Goal: Information Seeking & Learning: Learn about a topic

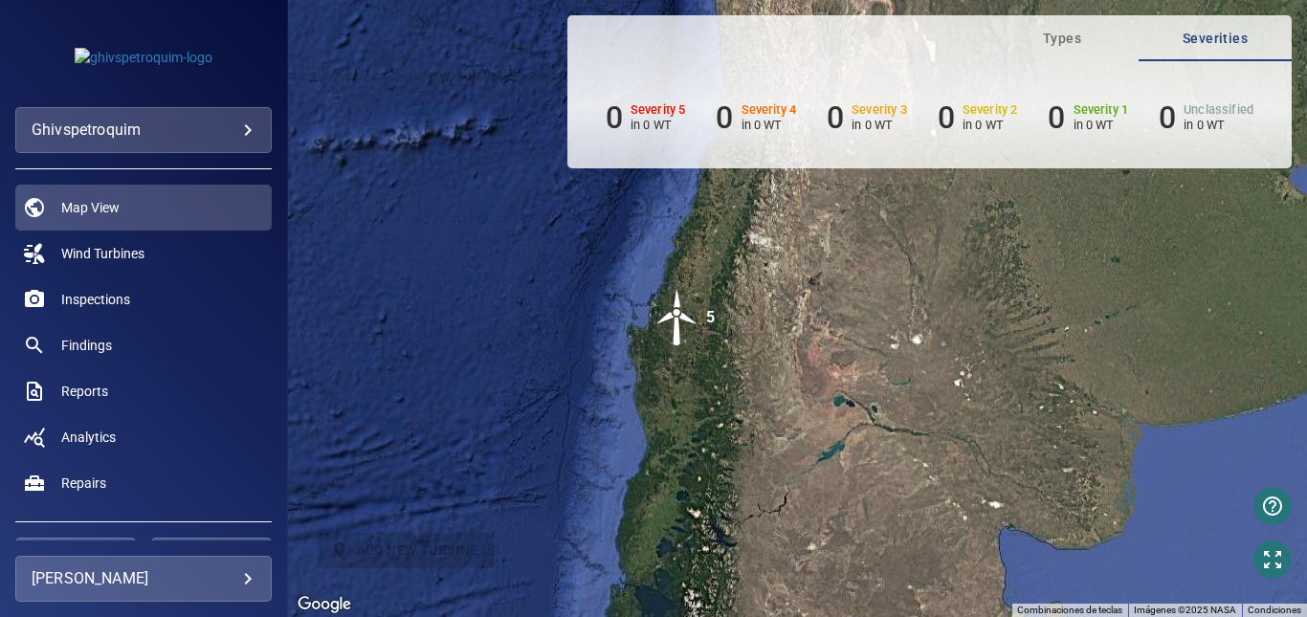
drag, startPoint x: 771, startPoint y: 315, endPoint x: 705, endPoint y: 441, distance: 142.5
click at [705, 441] on div "Para activar la función de arrastrar con el teclado, presiona Alt + Intro. Una …" at bounding box center [797, 308] width 1019 height 617
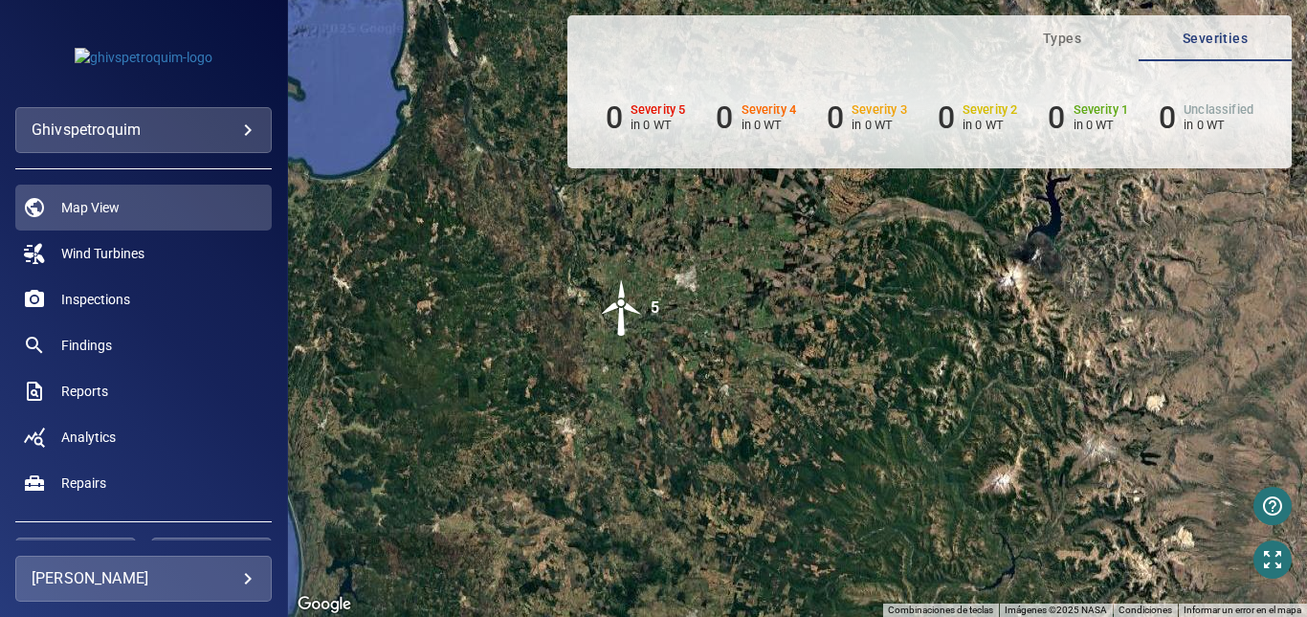
drag, startPoint x: 643, startPoint y: 324, endPoint x: 700, endPoint y: 448, distance: 136.1
click at [762, 556] on div "Para activar la función de arrastrar con el teclado, presiona Alt + Intro. Una …" at bounding box center [797, 308] width 1019 height 617
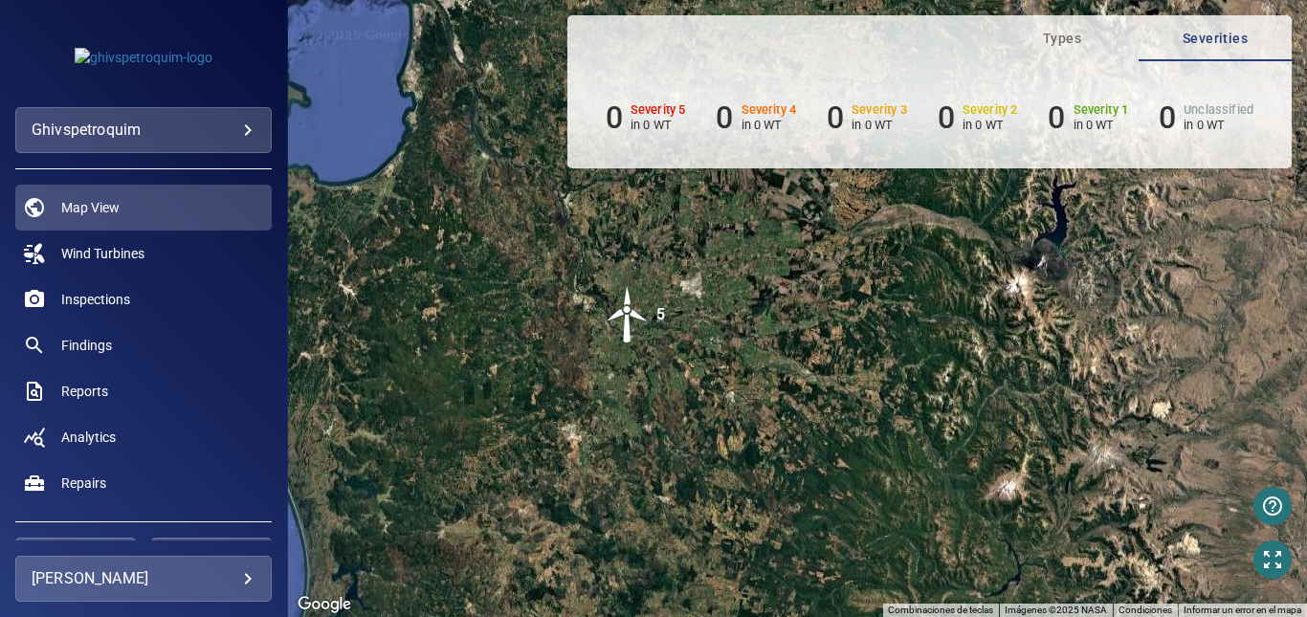
click at [625, 310] on img "5" at bounding box center [627, 314] width 57 height 57
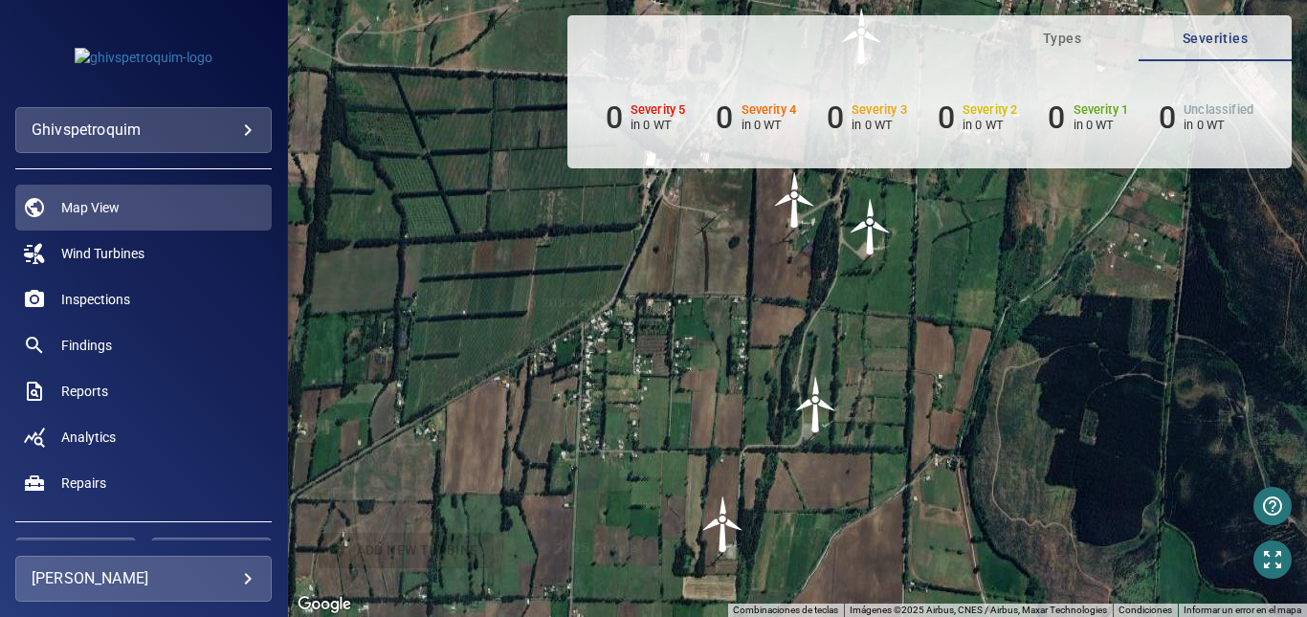
click at [805, 213] on img "WTG2" at bounding box center [794, 199] width 57 height 57
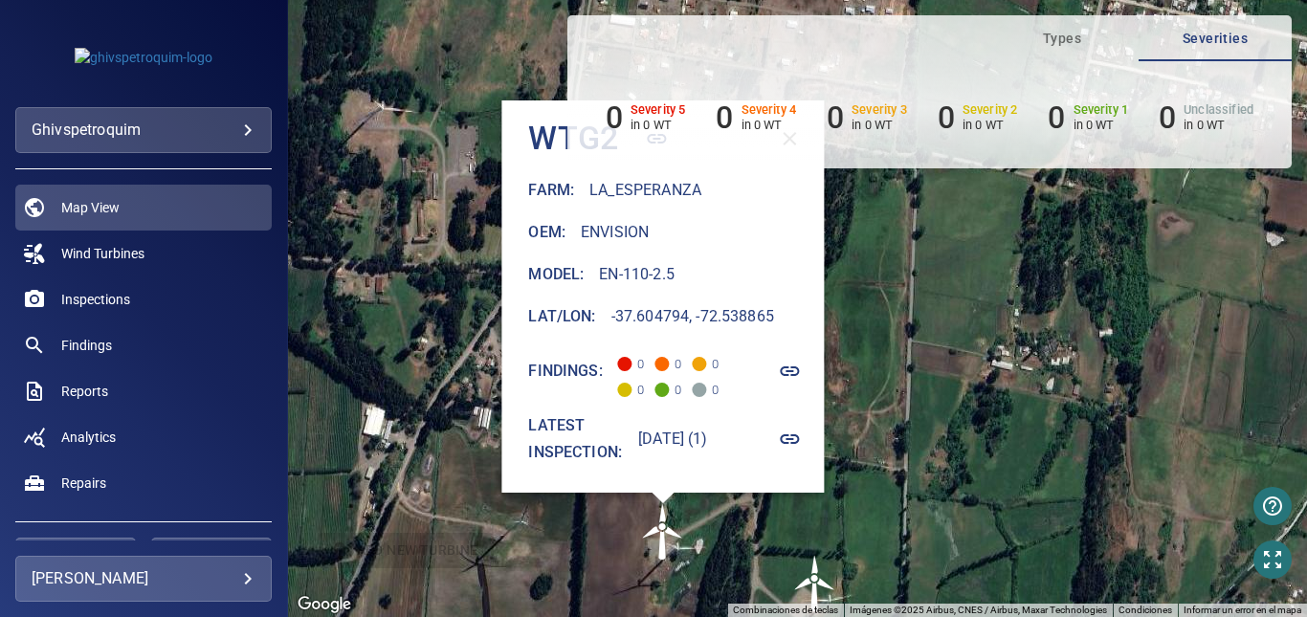
click at [800, 371] on icon "button" at bounding box center [790, 371] width 19 height 10
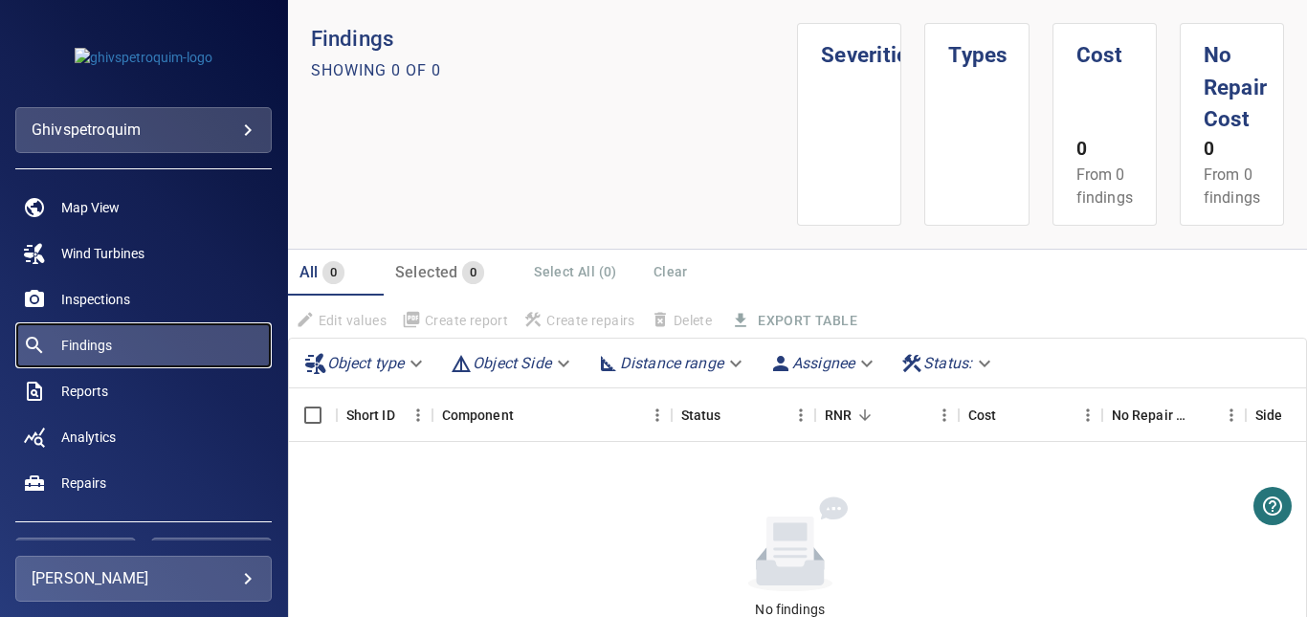
click at [94, 337] on span "Findings" at bounding box center [86, 345] width 51 height 19
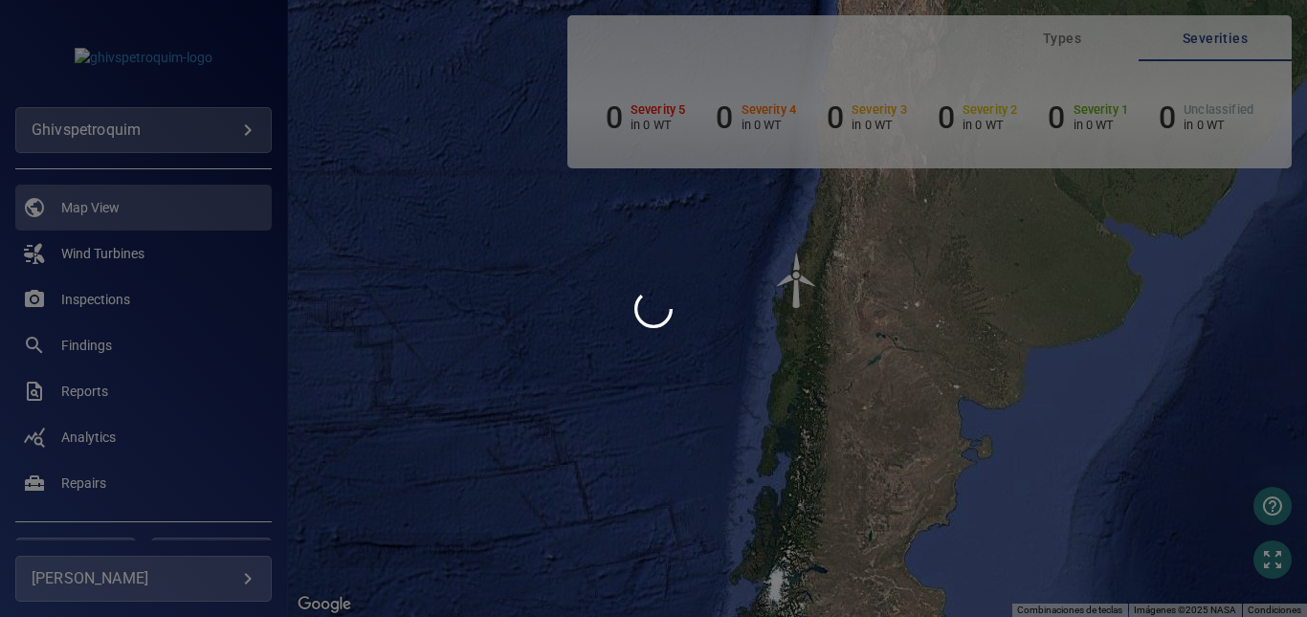
click at [797, 290] on div at bounding box center [653, 308] width 1307 height 617
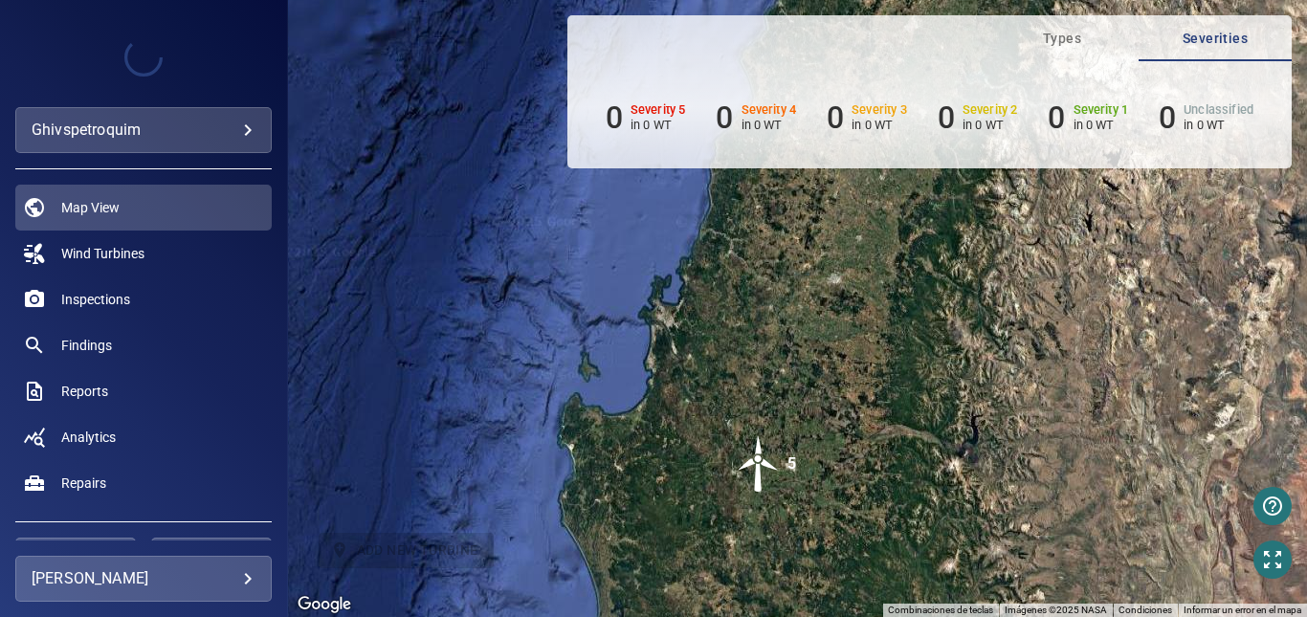
click at [765, 479] on img "5" at bounding box center [758, 463] width 57 height 57
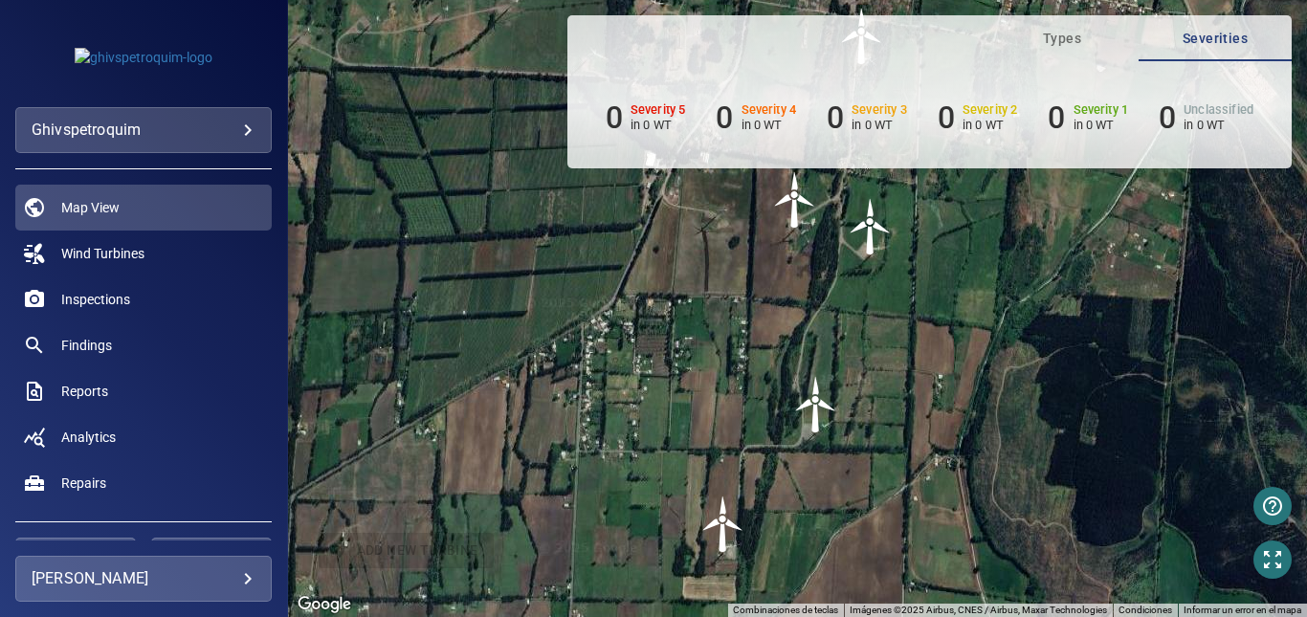
click at [729, 521] on img "WTG5" at bounding box center [723, 524] width 57 height 57
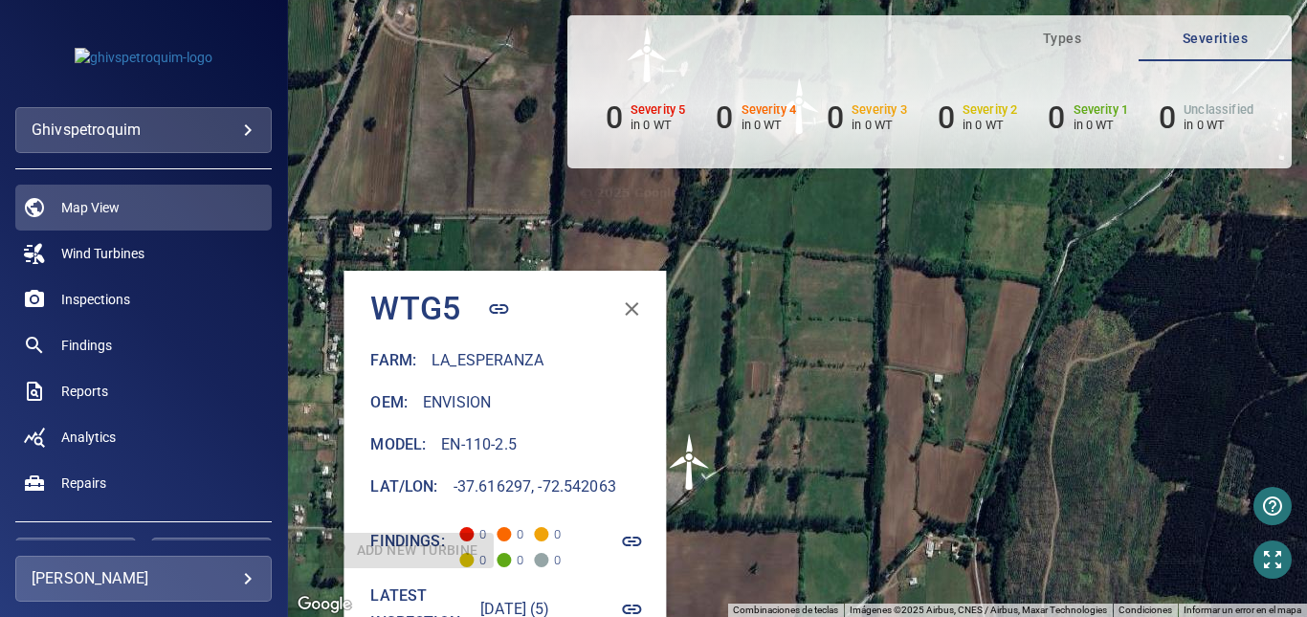
drag, startPoint x: 791, startPoint y: 298, endPoint x: 770, endPoint y: 470, distance: 173.5
click at [770, 470] on div "Para activar la función de arrastrar con el teclado, presiona Alt + Intro. Una …" at bounding box center [797, 308] width 1019 height 617
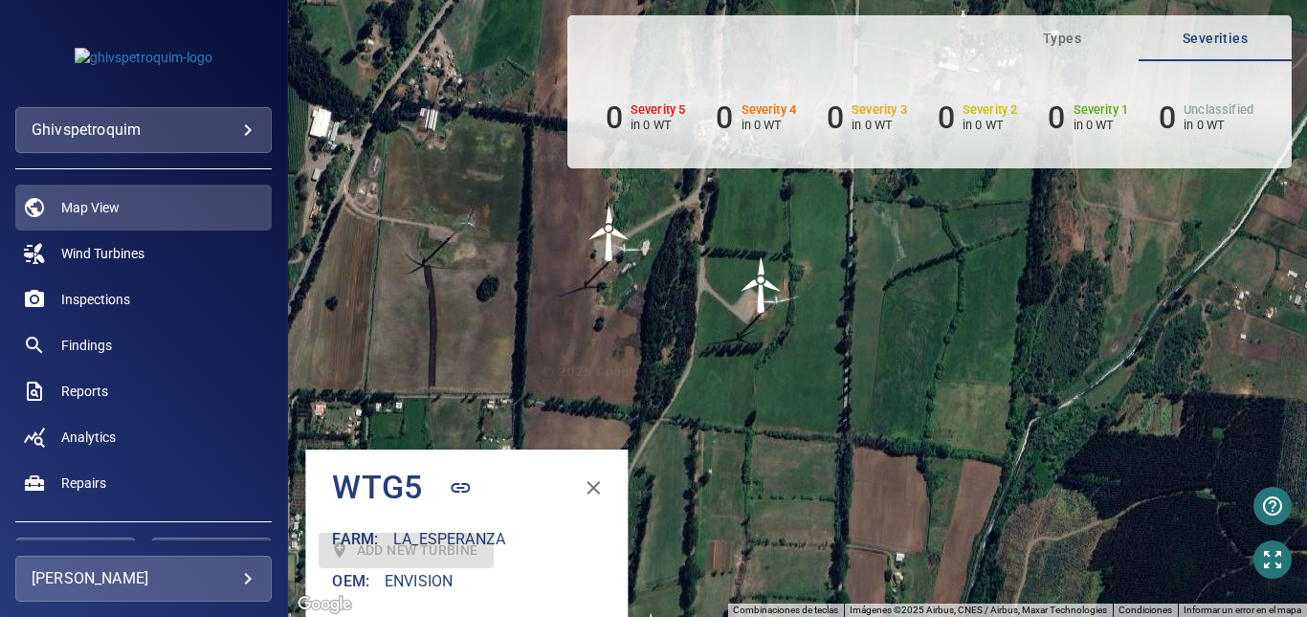
drag, startPoint x: 765, startPoint y: 360, endPoint x: 731, endPoint y: 507, distance: 151.3
click at [727, 535] on div "Para activar la función de arrastrar con el teclado, presiona Alt + Intro. Una …" at bounding box center [797, 308] width 1019 height 617
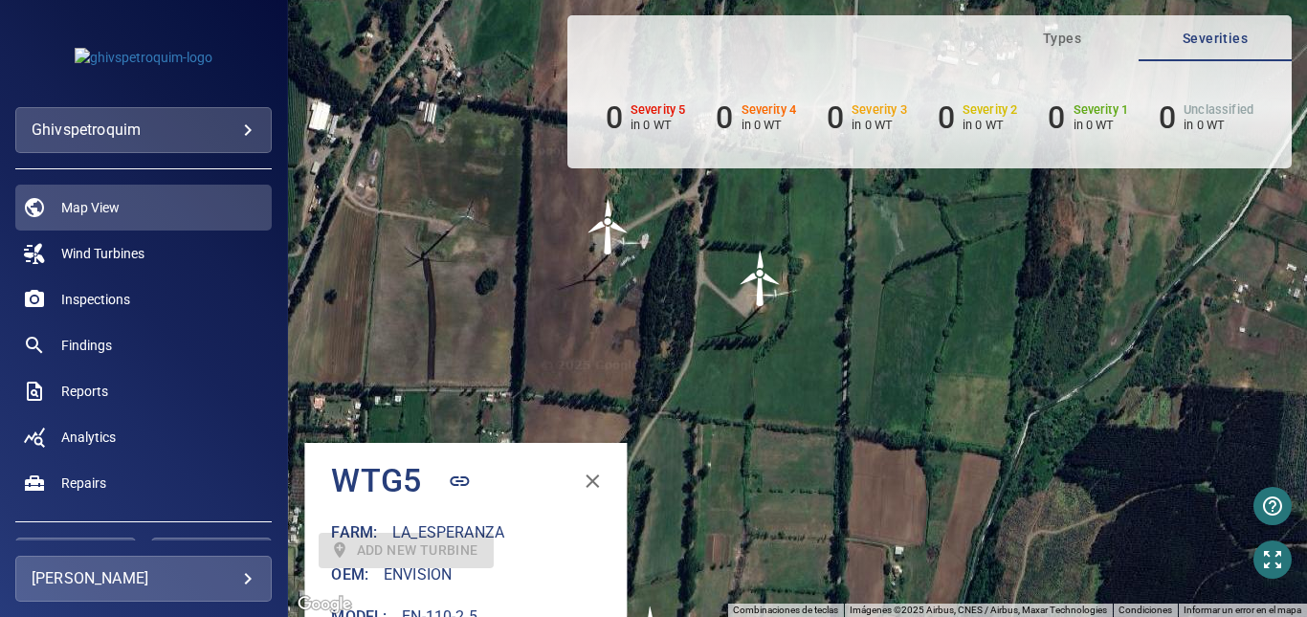
click at [764, 289] on img "WTG3" at bounding box center [760, 278] width 57 height 57
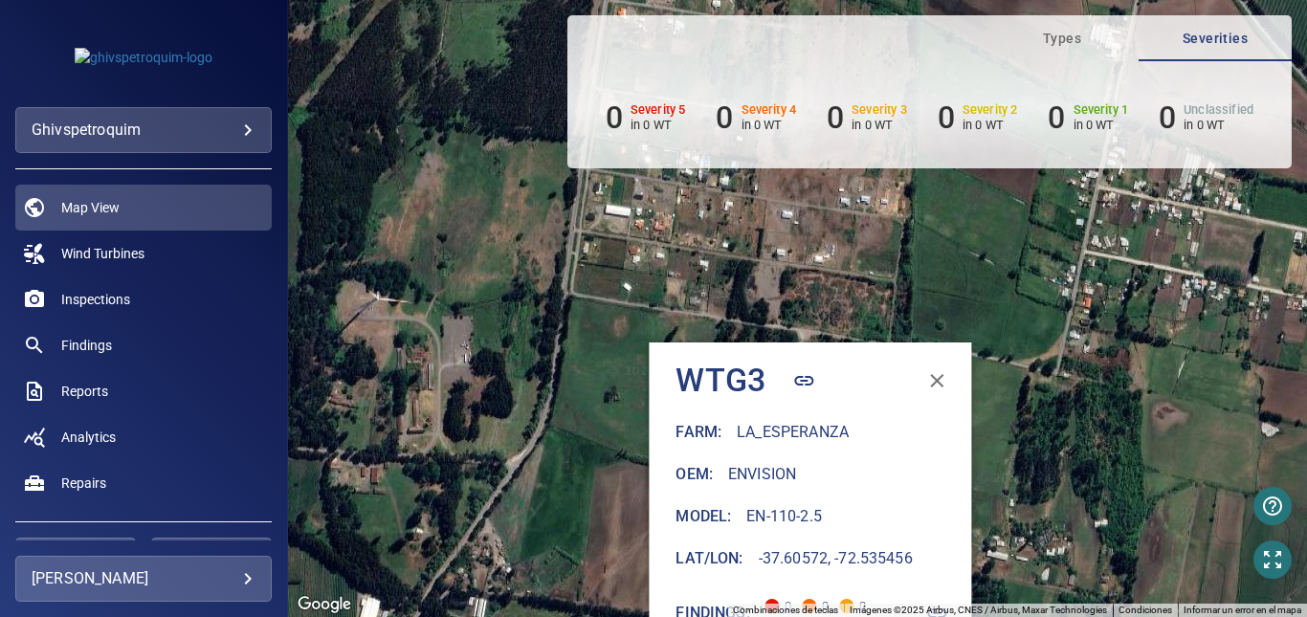
drag, startPoint x: 1077, startPoint y: 308, endPoint x: 1074, endPoint y: 591, distance: 283.2
click at [1074, 591] on div "Para activar la función de arrastrar con el teclado, presiona Alt + Intro. Una …" at bounding box center [797, 308] width 1019 height 617
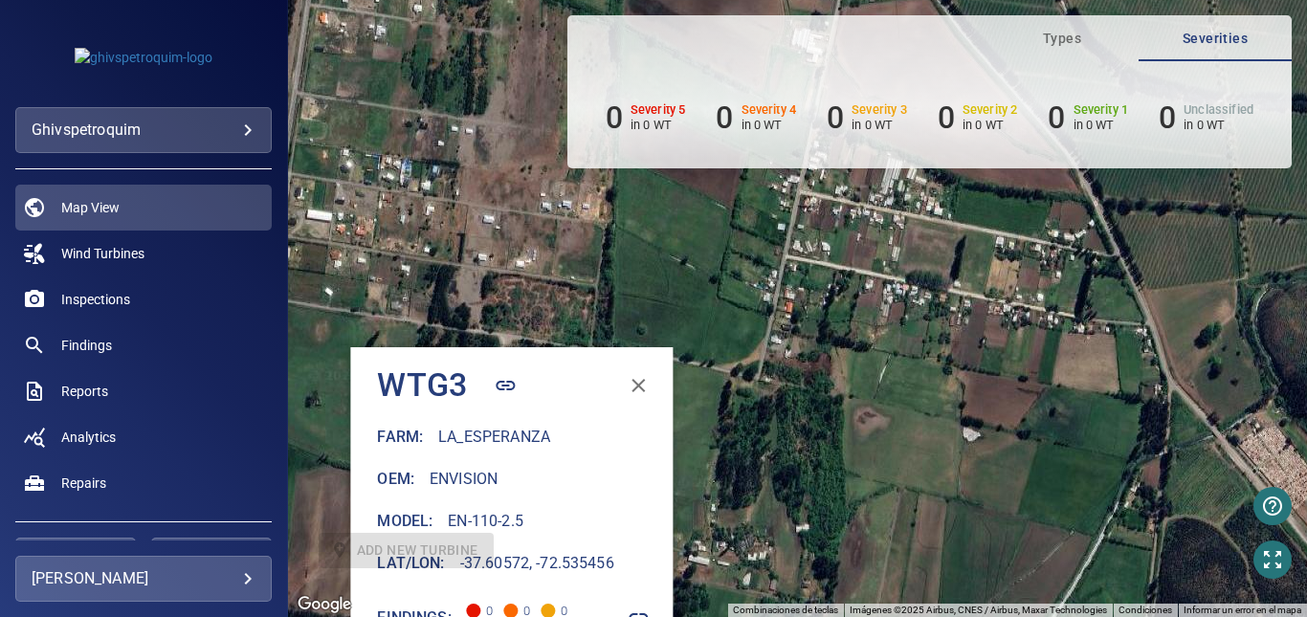
drag, startPoint x: 781, startPoint y: 256, endPoint x: 472, endPoint y: 231, distance: 310.1
click at [472, 231] on div "Para activar la función de arrastrar con el teclado, presiona Alt + Intro. Una …" at bounding box center [797, 308] width 1019 height 617
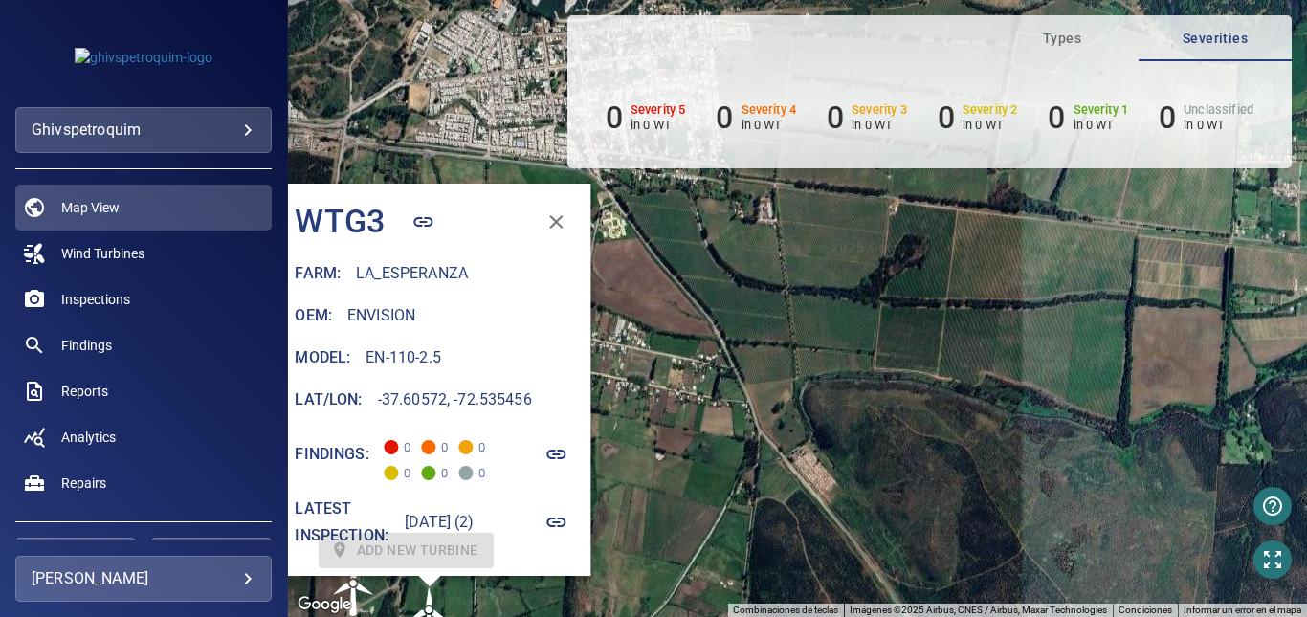
drag, startPoint x: 764, startPoint y: 351, endPoint x: 740, endPoint y: 507, distance: 157.9
click at [746, 520] on div "Para activar la función de arrastrar con el teclado, presiona Alt + Intro. Una …" at bounding box center [797, 308] width 1019 height 617
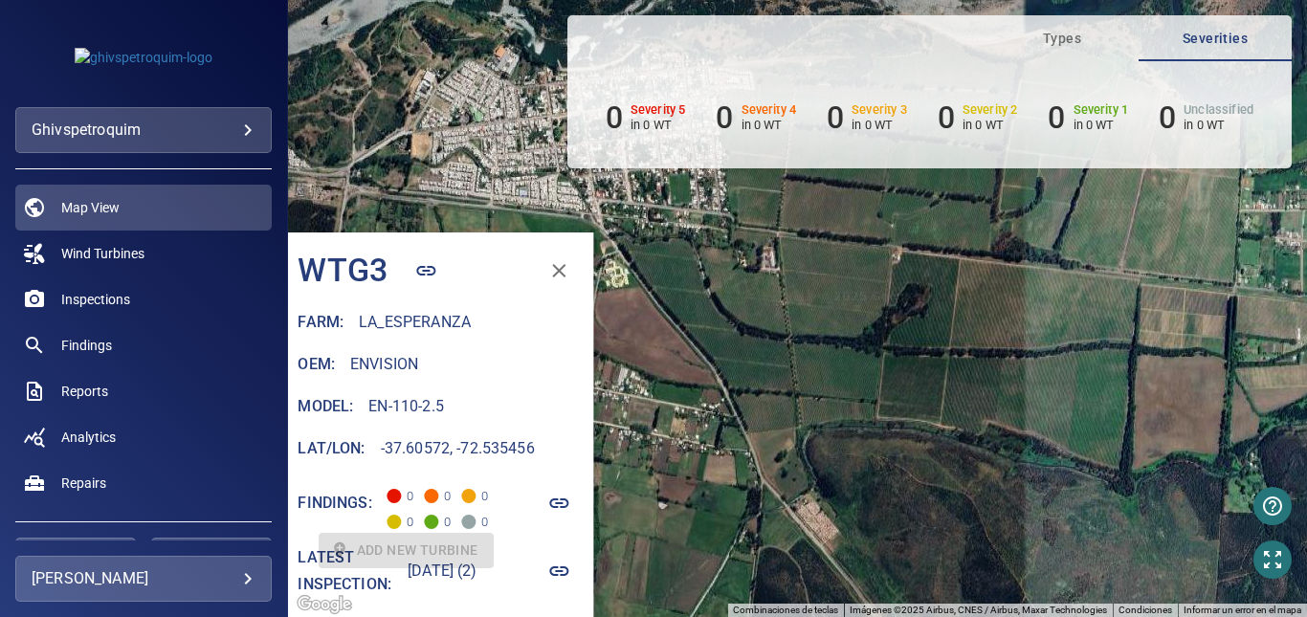
click at [571, 264] on icon "button" at bounding box center [559, 270] width 23 height 23
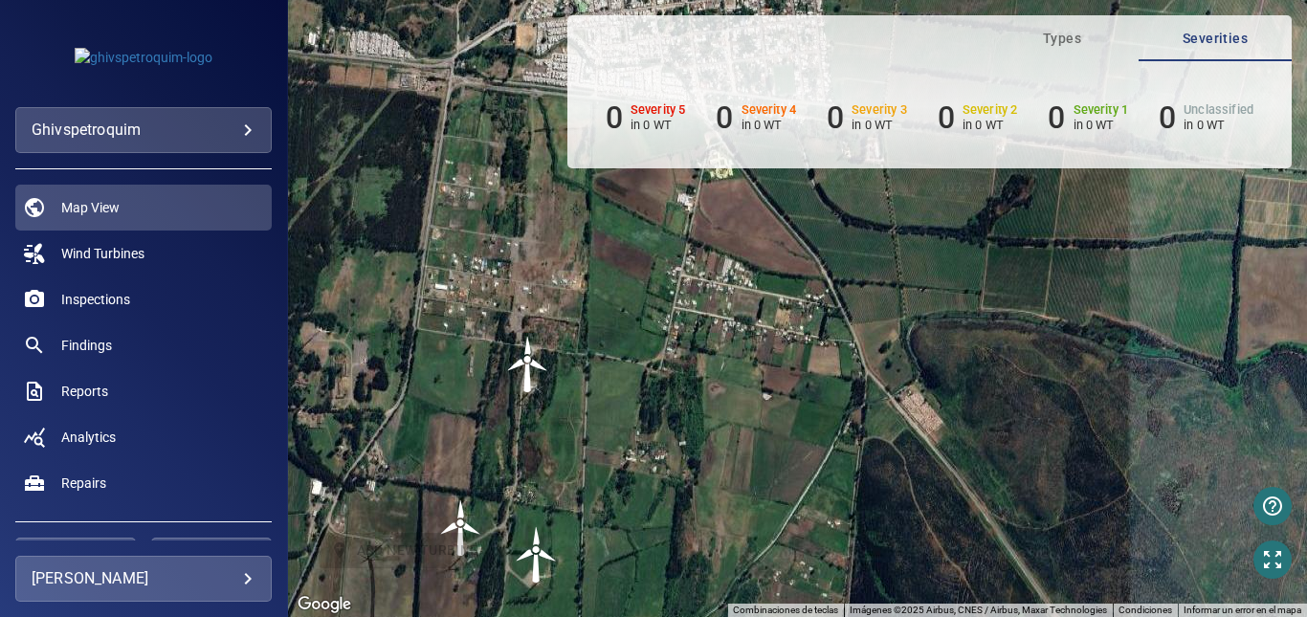
drag, startPoint x: 589, startPoint y: 430, endPoint x: 705, endPoint y: 309, distance: 167.1
click at [705, 309] on div "Para activar la función de arrastrar con el teclado, presiona Alt + Intro. Una …" at bounding box center [797, 308] width 1019 height 617
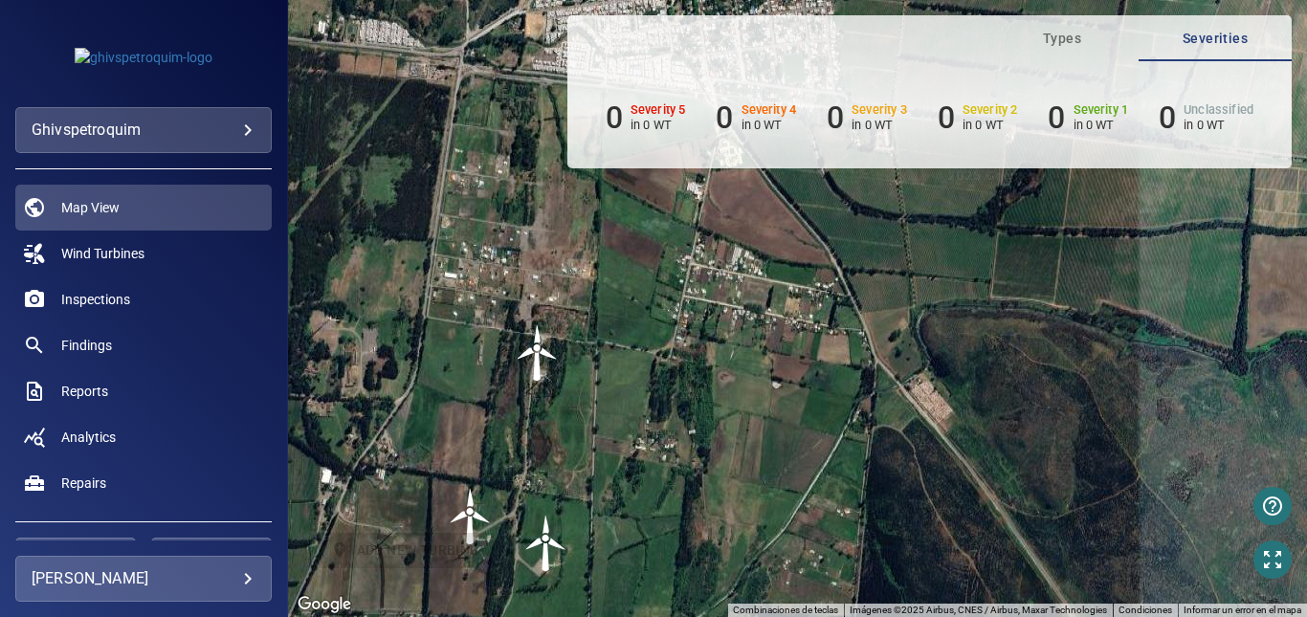
click at [541, 361] on img "WTG1" at bounding box center [537, 352] width 57 height 57
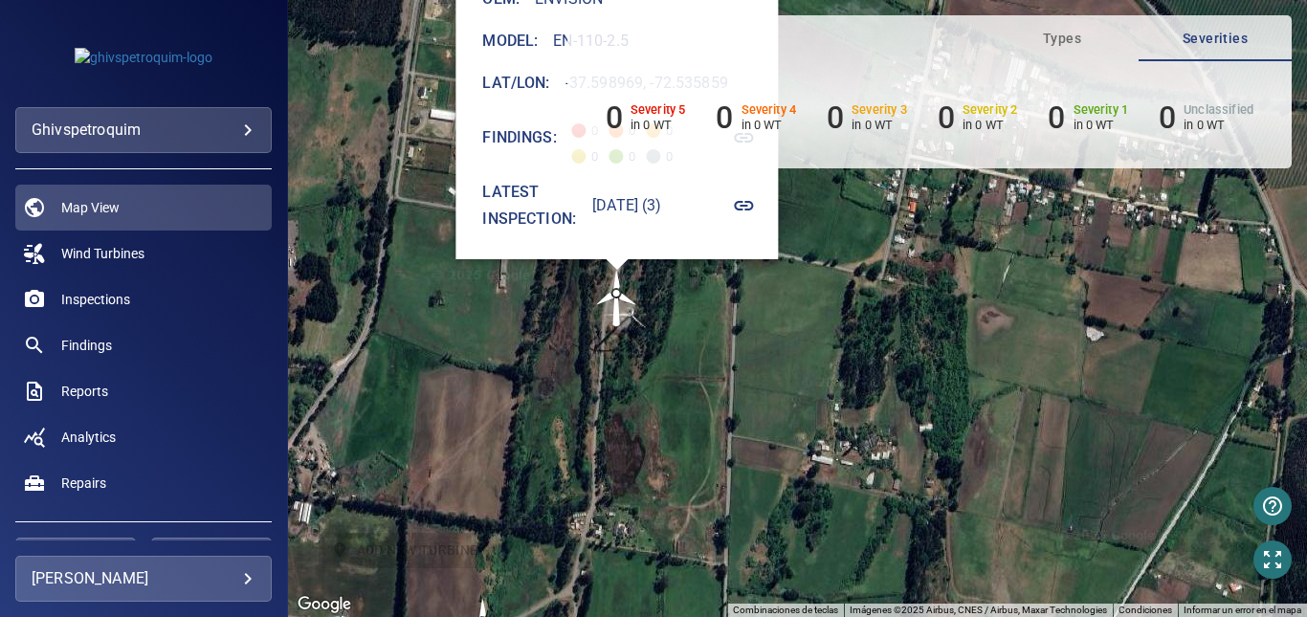
drag, startPoint x: 858, startPoint y: 501, endPoint x: 666, endPoint y: 312, distance: 270.0
click at [673, 308] on div "Para navegar, presiona las teclas de flecha. Para activar la función de arrastr…" at bounding box center [797, 308] width 1019 height 617
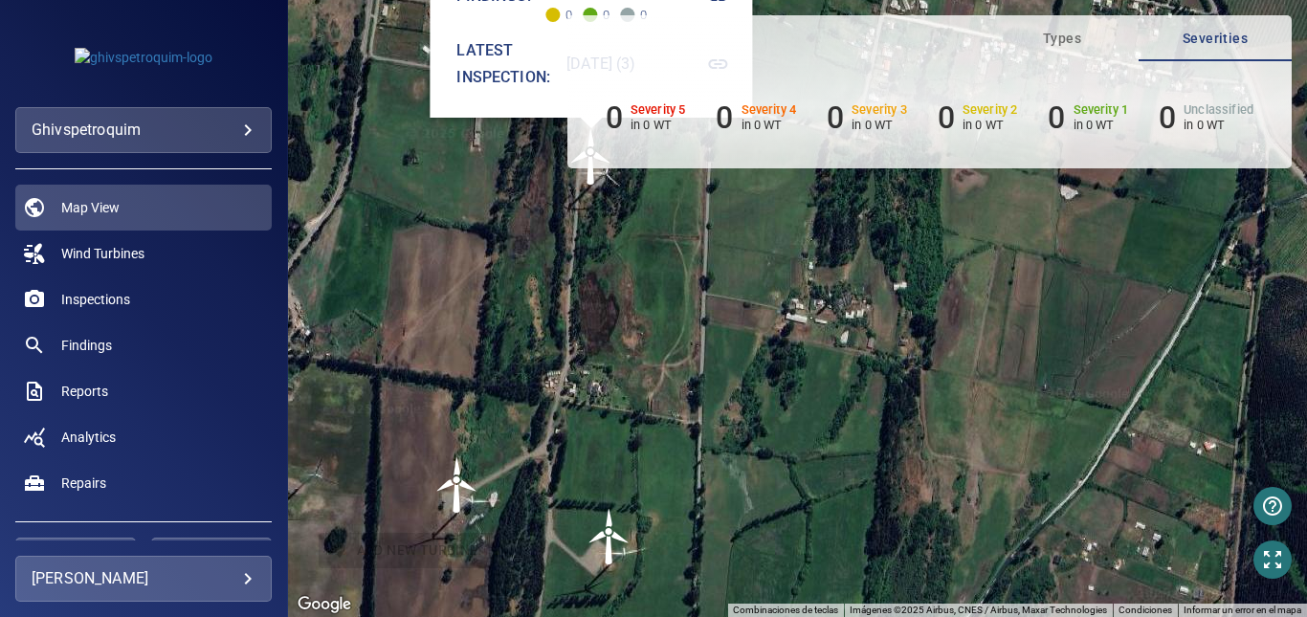
drag, startPoint x: 665, startPoint y: 454, endPoint x: 641, endPoint y: 303, distance: 152.1
click at [641, 303] on div "Para navegar, presiona las teclas de flecha. Para activar la función de arrastr…" at bounding box center [797, 308] width 1019 height 617
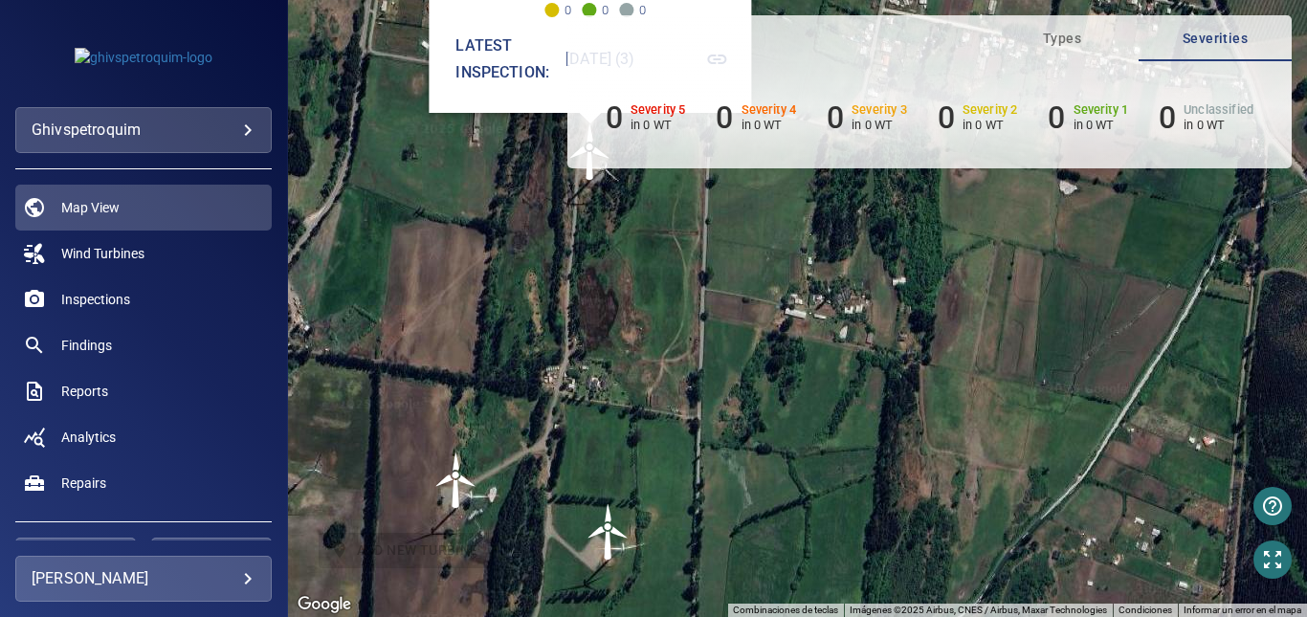
click at [618, 543] on img "WTG3" at bounding box center [608, 531] width 57 height 57
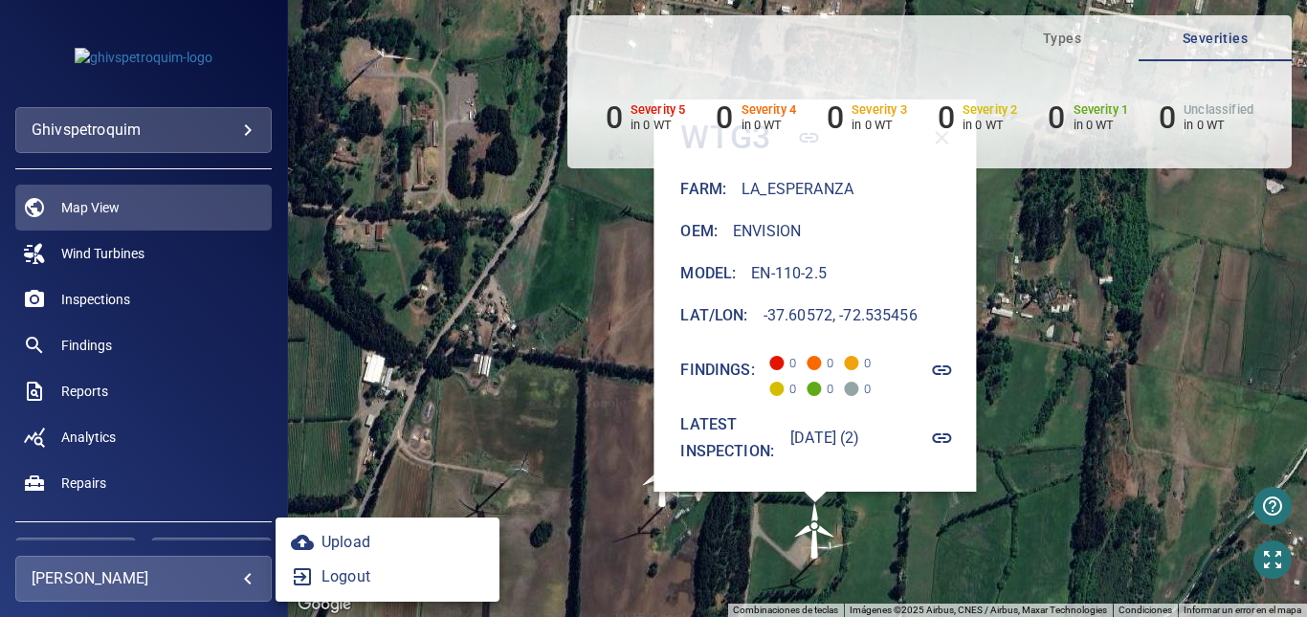
click at [236, 578] on body "**********" at bounding box center [653, 308] width 1307 height 617
click at [236, 578] on div at bounding box center [653, 308] width 1307 height 617
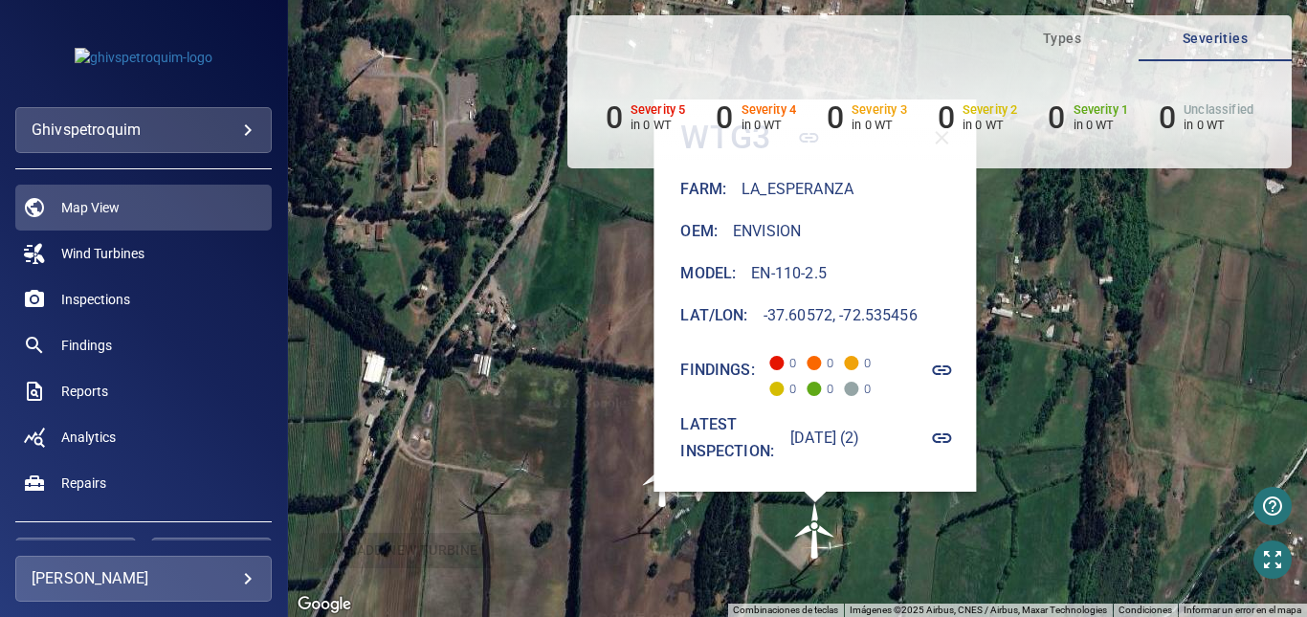
click at [254, 118] on body "**********" at bounding box center [653, 308] width 1307 height 617
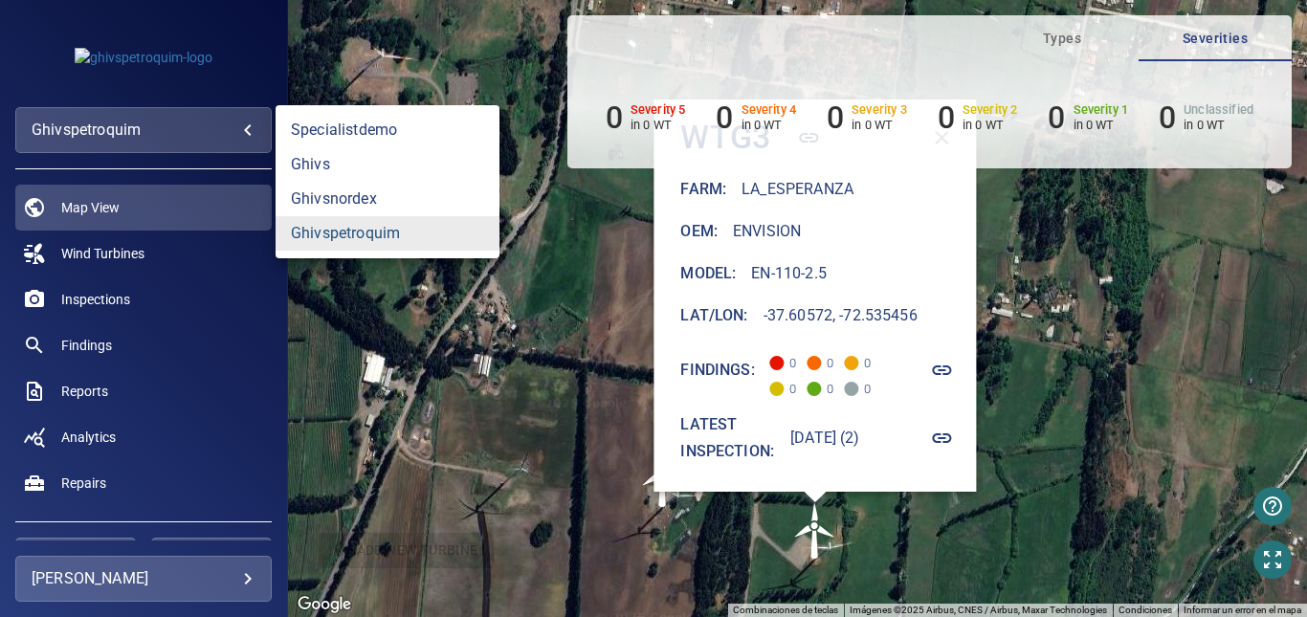
click at [415, 234] on link "ghivspetroquim" at bounding box center [388, 233] width 224 height 34
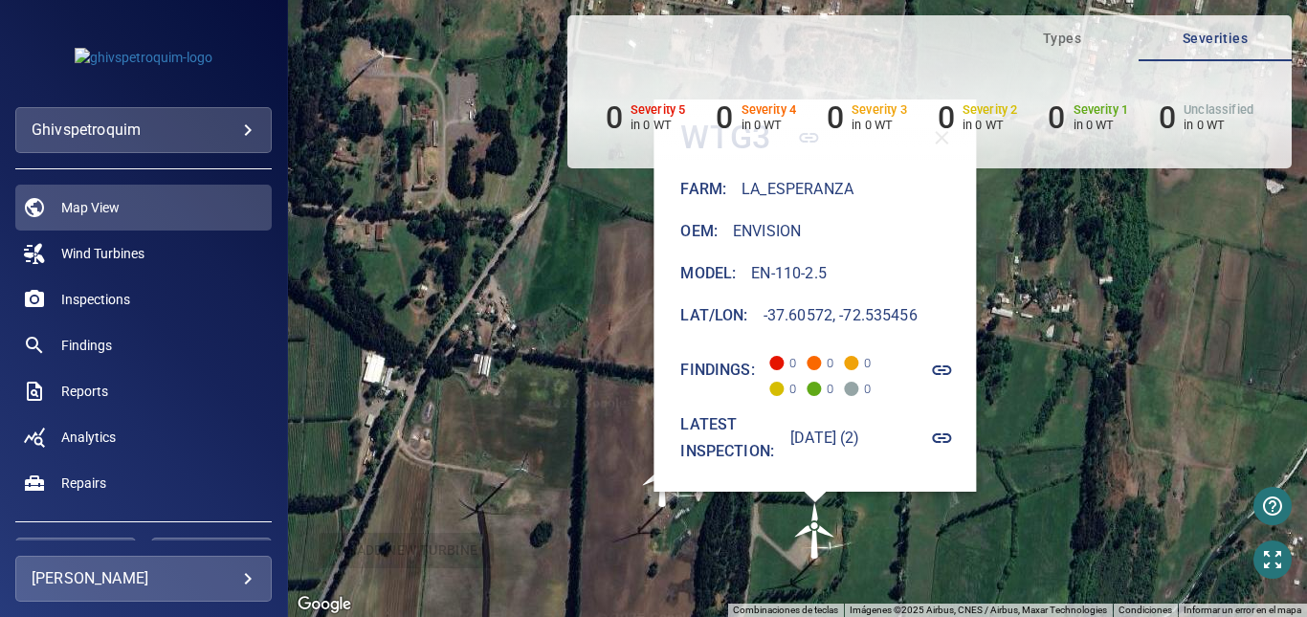
click at [1082, 41] on span "Types" at bounding box center [1062, 39] width 130 height 24
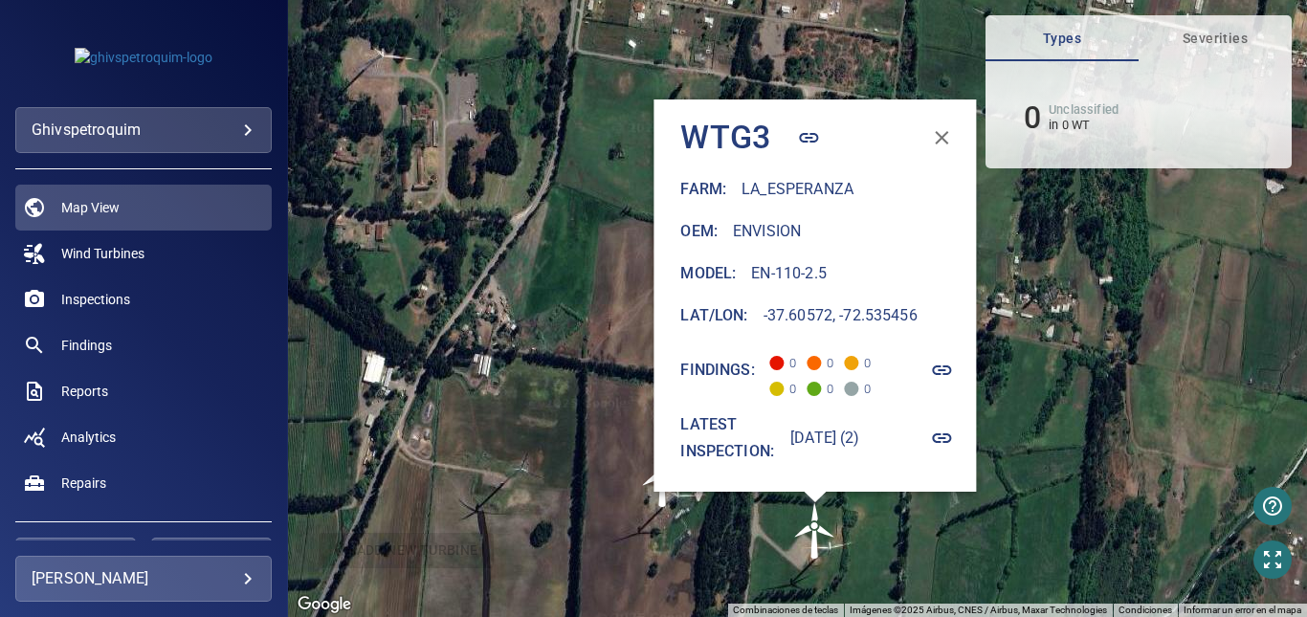
click at [1159, 37] on span "Severities" at bounding box center [1215, 39] width 130 height 24
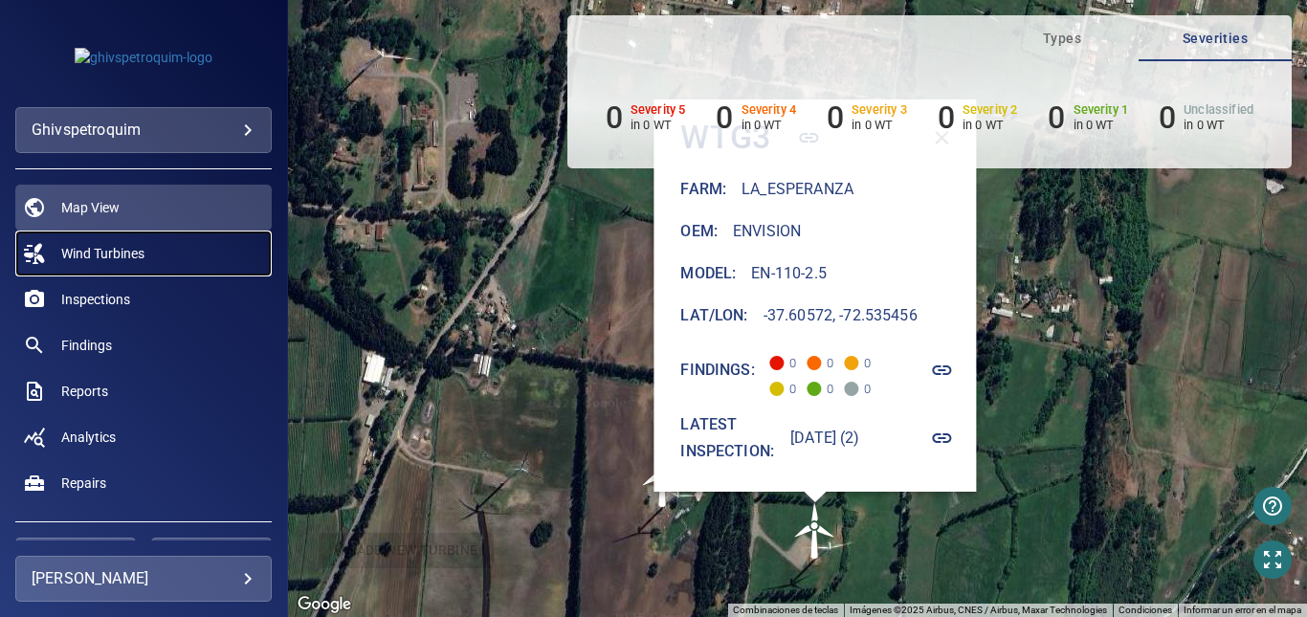
click at [107, 255] on span "Wind Turbines" at bounding box center [102, 253] width 83 height 19
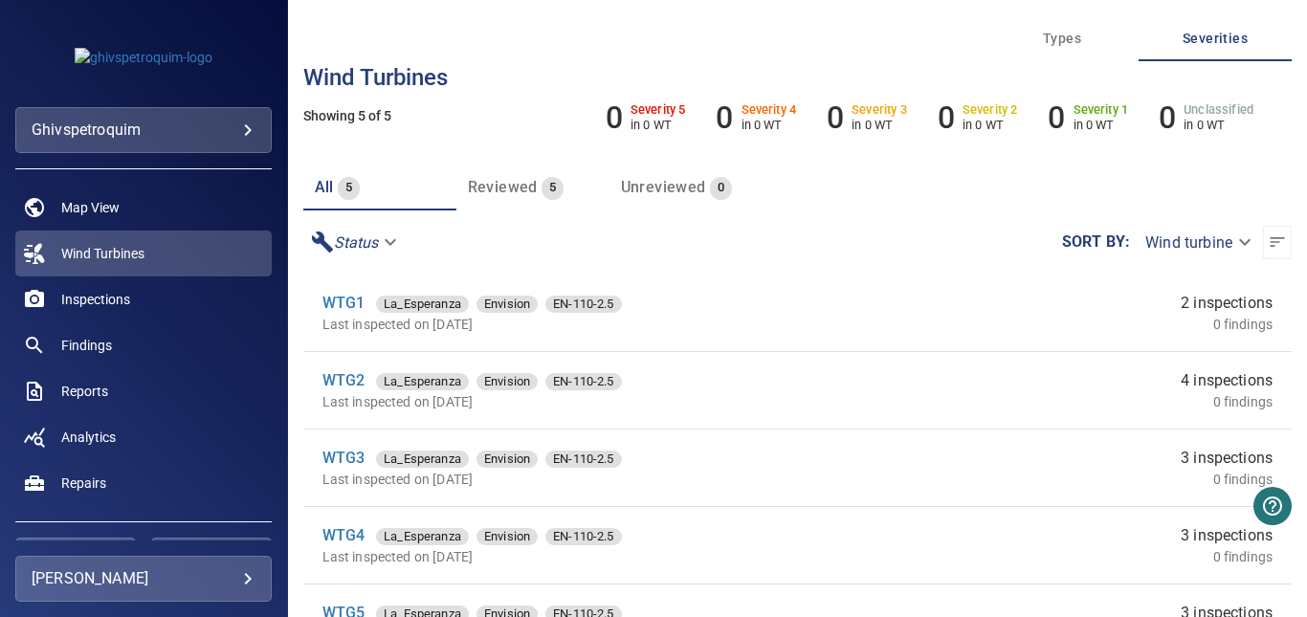
scroll to position [96, 0]
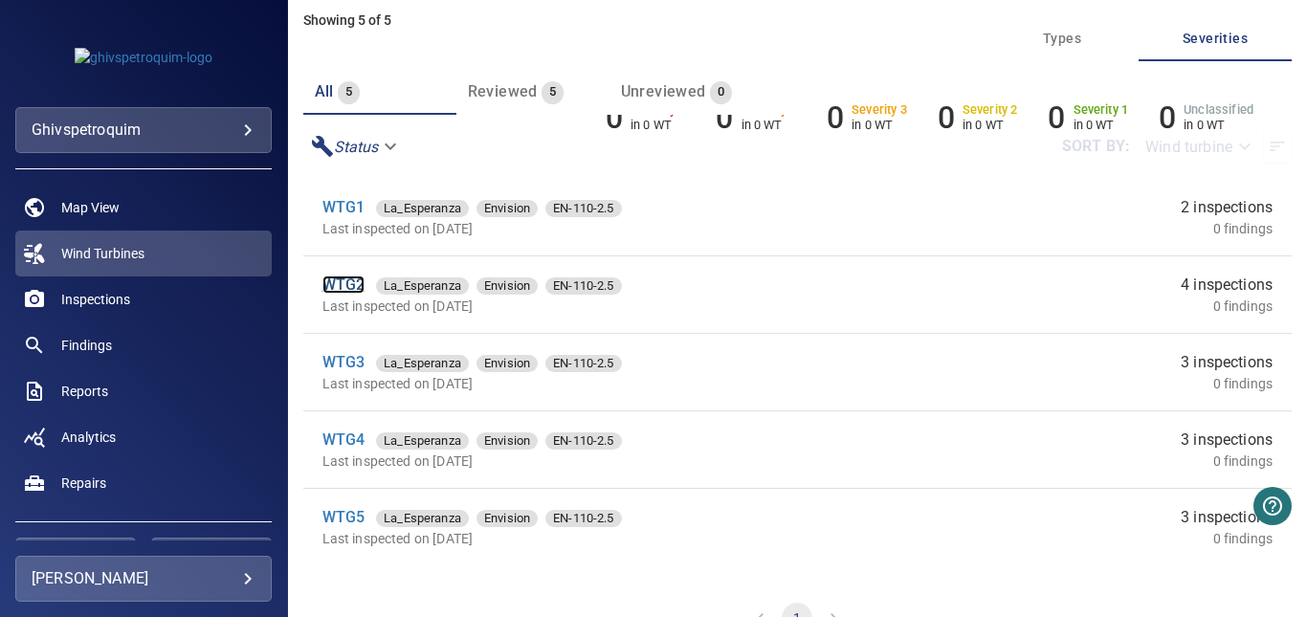
click at [325, 290] on link "WTG2" at bounding box center [343, 285] width 43 height 18
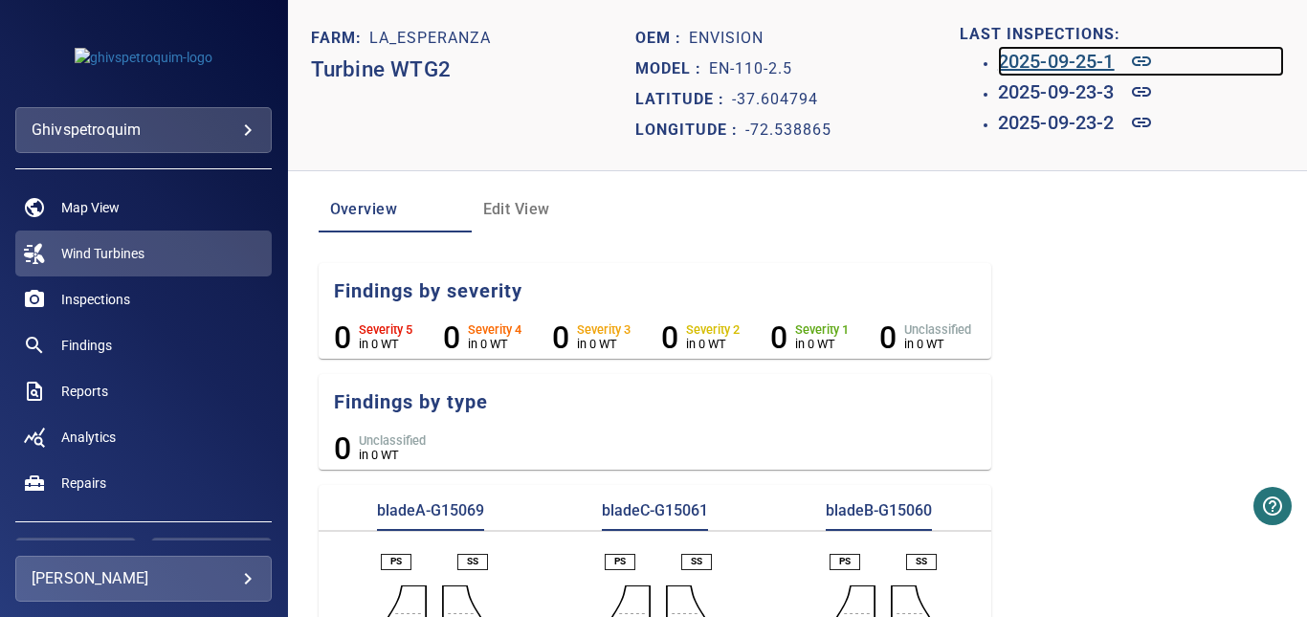
click at [1016, 68] on h6 "2025-09-25-1" at bounding box center [1056, 61] width 117 height 31
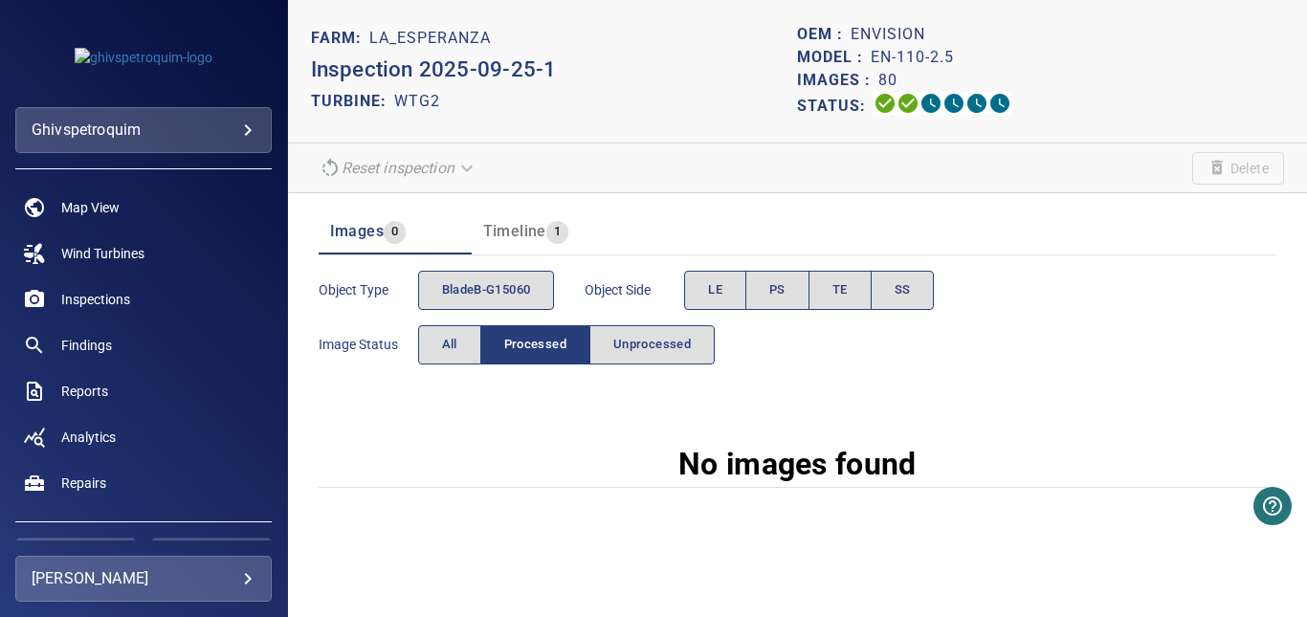
drag, startPoint x: 881, startPoint y: 365, endPoint x: 833, endPoint y: 204, distance: 168.6
click at [833, 204] on div "Images 0 Timeline 1" at bounding box center [798, 223] width 958 height 61
click at [462, 346] on button "All" at bounding box center [449, 344] width 63 height 39
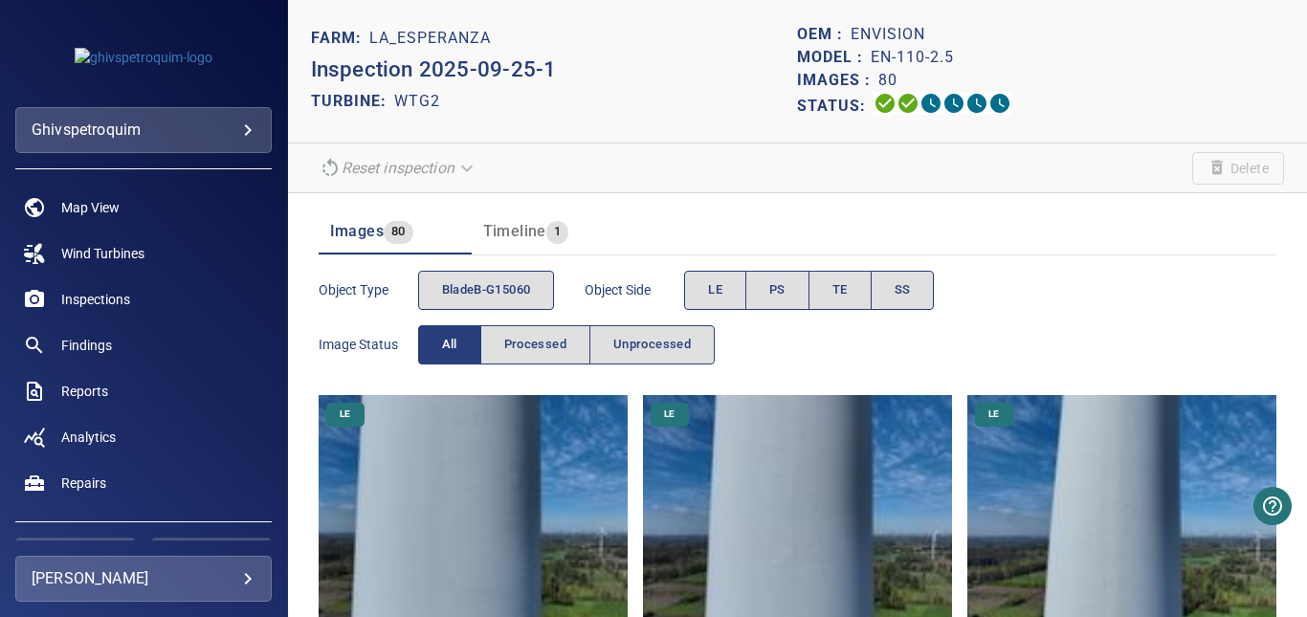
drag, startPoint x: 1121, startPoint y: 91, endPoint x: 1042, endPoint y: 75, distance: 81.1
click at [1042, 75] on div "Images : 80" at bounding box center [1040, 80] width 487 height 23
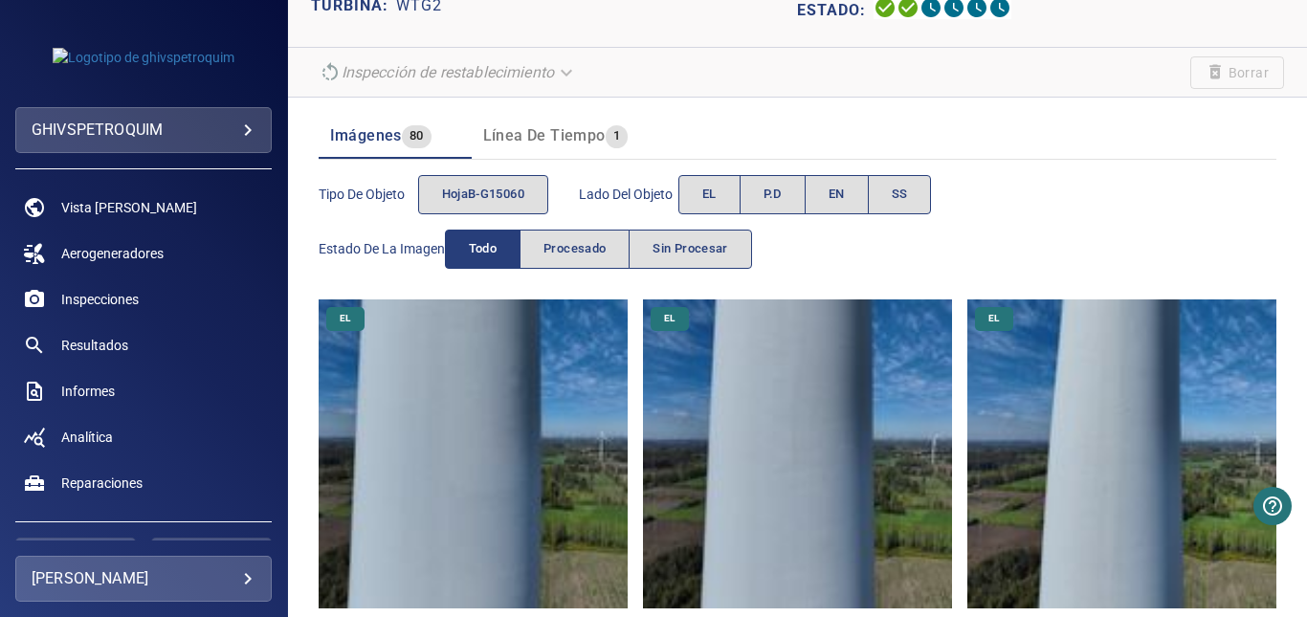
scroll to position [191, 0]
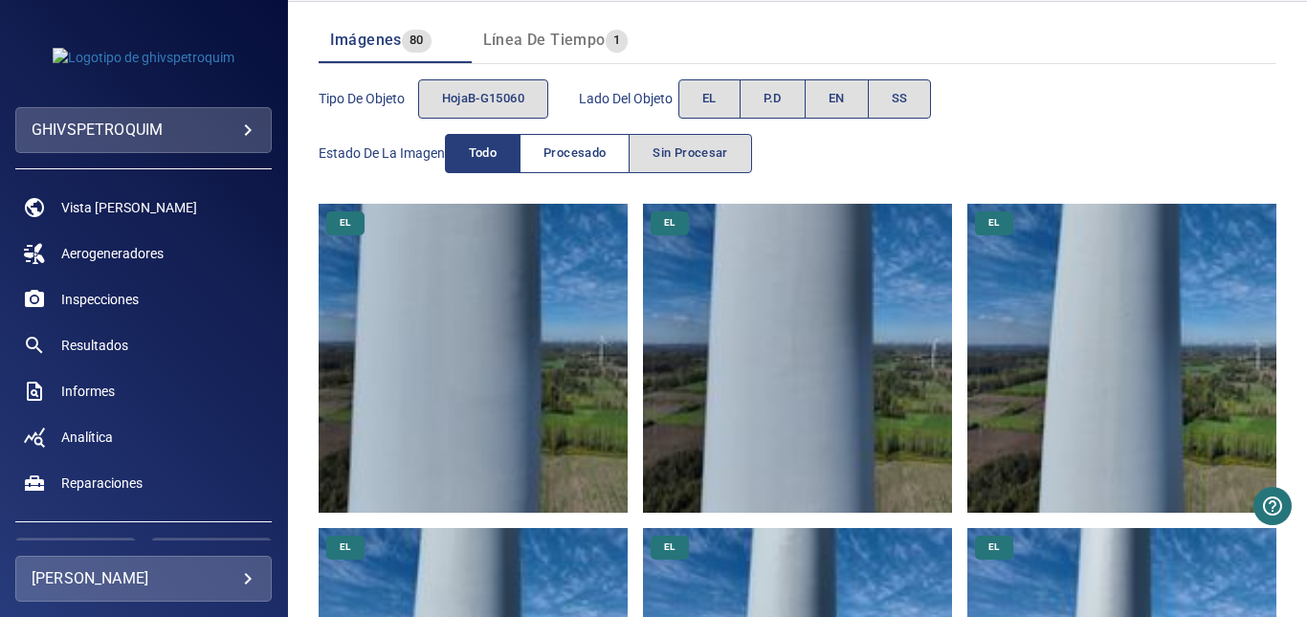
click at [566, 153] on span "Procesado" at bounding box center [574, 154] width 62 height 22
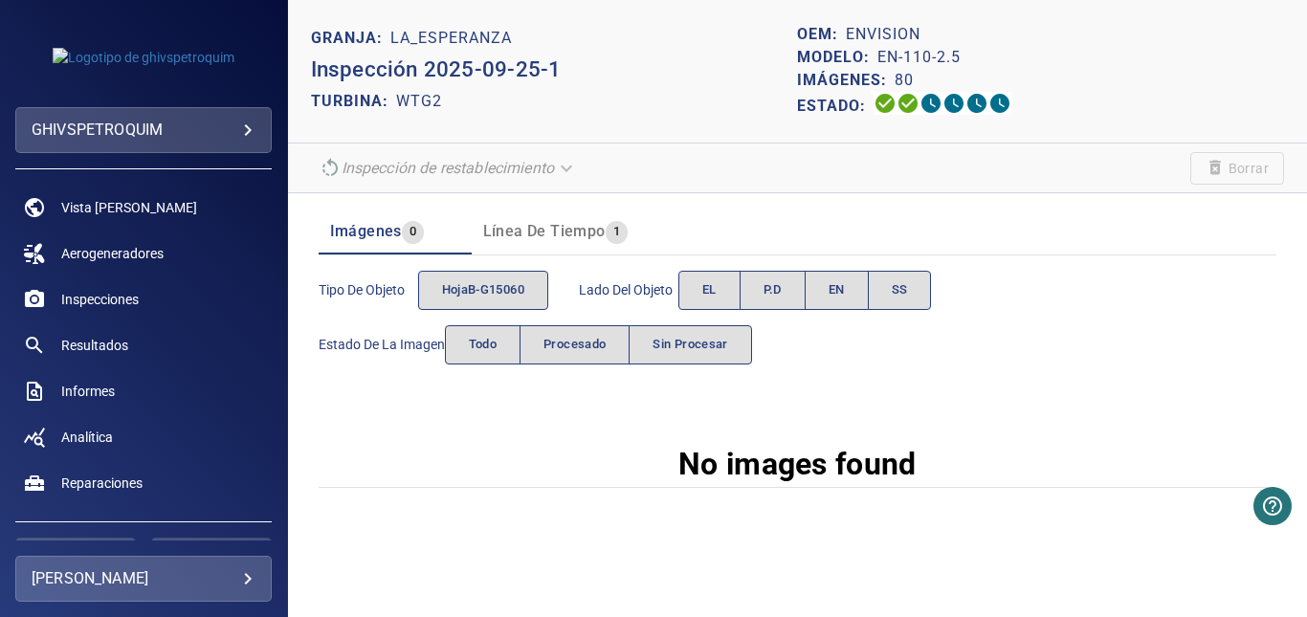
scroll to position [0, 0]
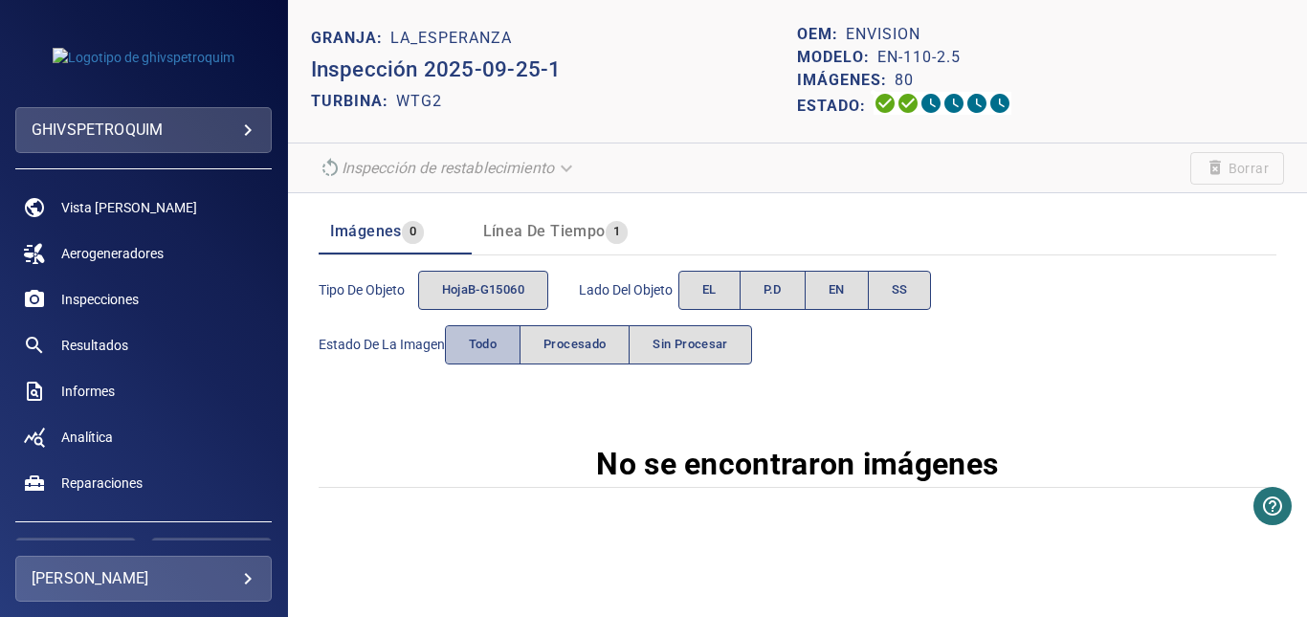
click at [476, 347] on span "Todo" at bounding box center [483, 345] width 29 height 22
click at [485, 355] on span "Todo" at bounding box center [483, 345] width 29 height 22
click at [462, 339] on button "Todo" at bounding box center [483, 344] width 77 height 39
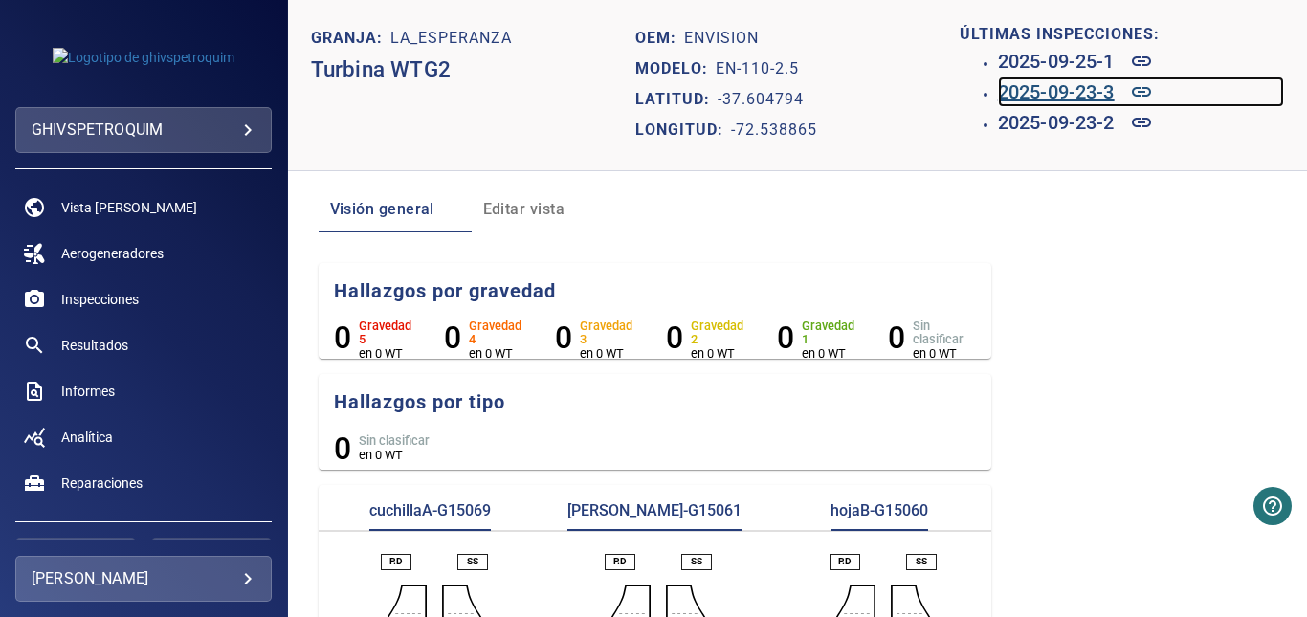
click at [1036, 81] on h6 "2025-09-23-3" at bounding box center [1056, 92] width 117 height 31
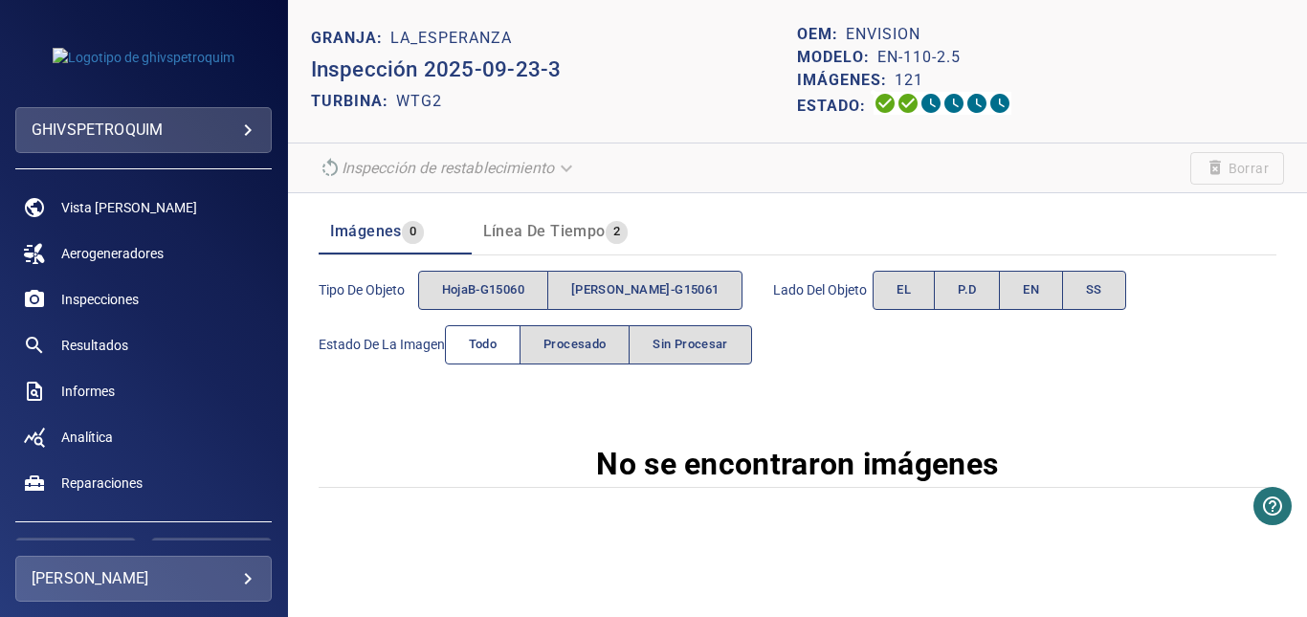
click at [504, 347] on button "Todo" at bounding box center [483, 344] width 77 height 39
click at [587, 349] on span "Procesado" at bounding box center [574, 345] width 62 height 22
click at [694, 347] on span "Sin procesar" at bounding box center [690, 345] width 75 height 22
click at [505, 300] on span "hojaB-G15060" at bounding box center [483, 290] width 82 height 22
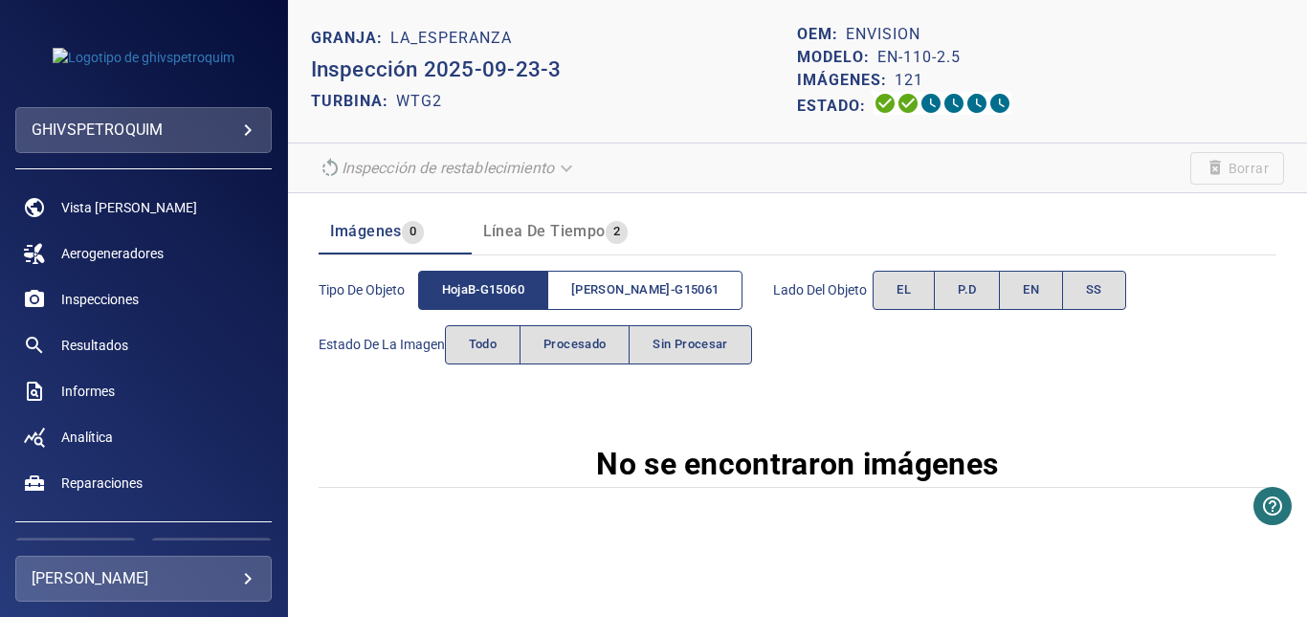
click at [625, 295] on span "cuchillaC-G15061" at bounding box center [644, 290] width 147 height 22
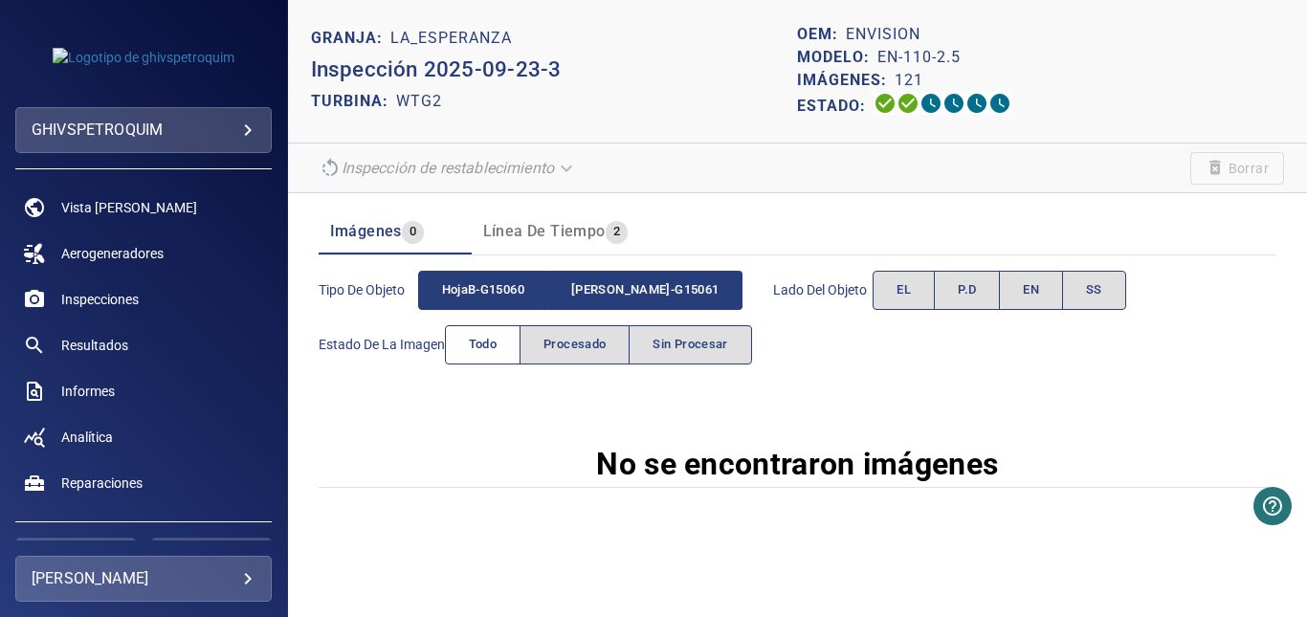
click at [502, 344] on button "Todo" at bounding box center [483, 344] width 77 height 39
click at [897, 291] on span "EL" at bounding box center [904, 290] width 14 height 22
click at [944, 303] on button "P.D" at bounding box center [967, 290] width 66 height 39
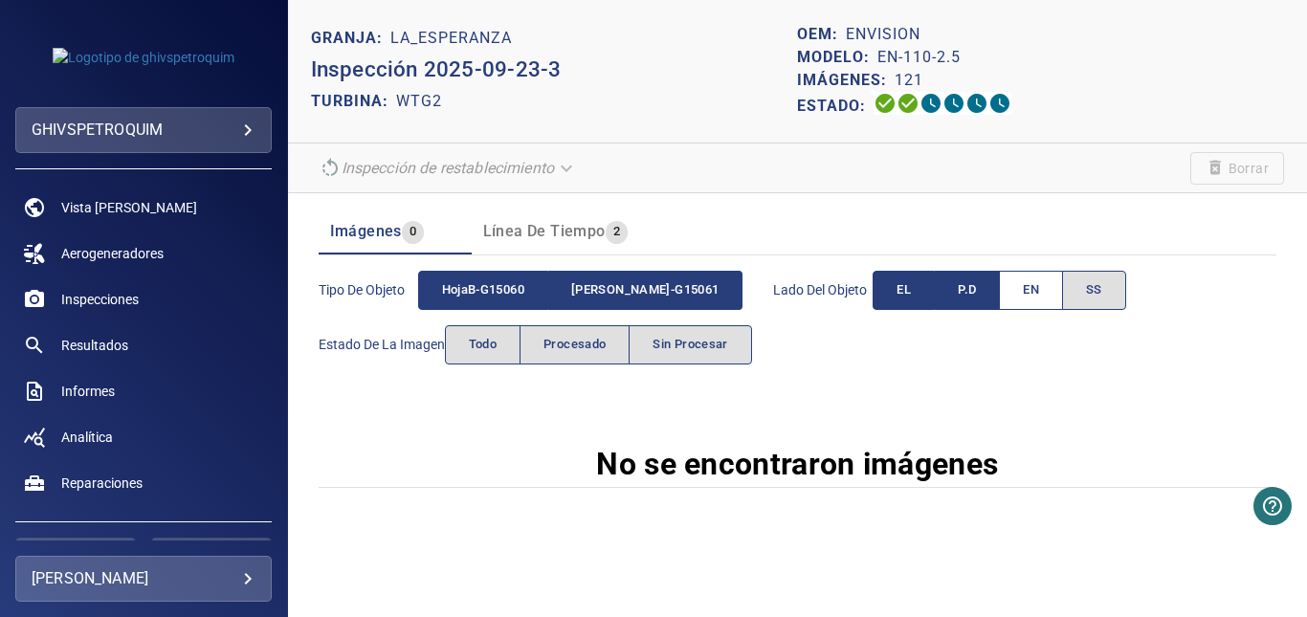
click at [999, 302] on button "EN" at bounding box center [1031, 290] width 64 height 39
click at [1086, 301] on span "SS" at bounding box center [1094, 290] width 16 height 22
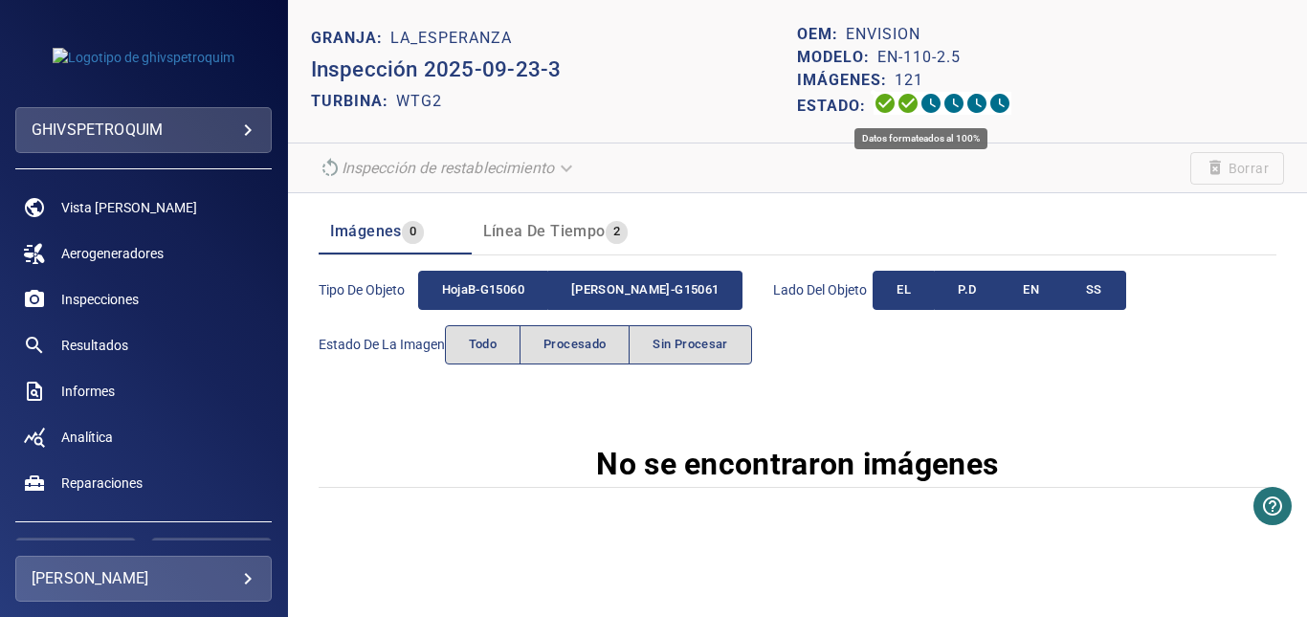
click at [909, 103] on icon at bounding box center [908, 103] width 23 height 23
click at [463, 281] on span "hojaB-G15060" at bounding box center [483, 290] width 82 height 22
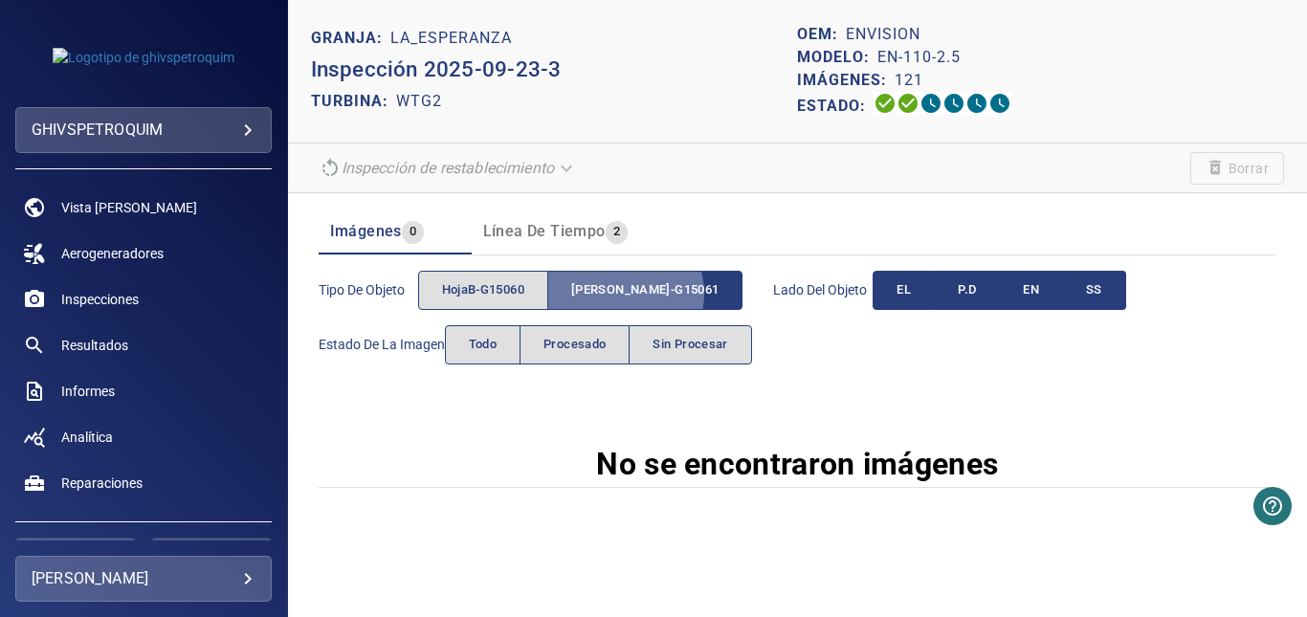
click at [620, 295] on span "cuchillaC-G15061" at bounding box center [644, 290] width 147 height 22
click at [830, 294] on span "Lado del objeto" at bounding box center [823, 289] width 100 height 19
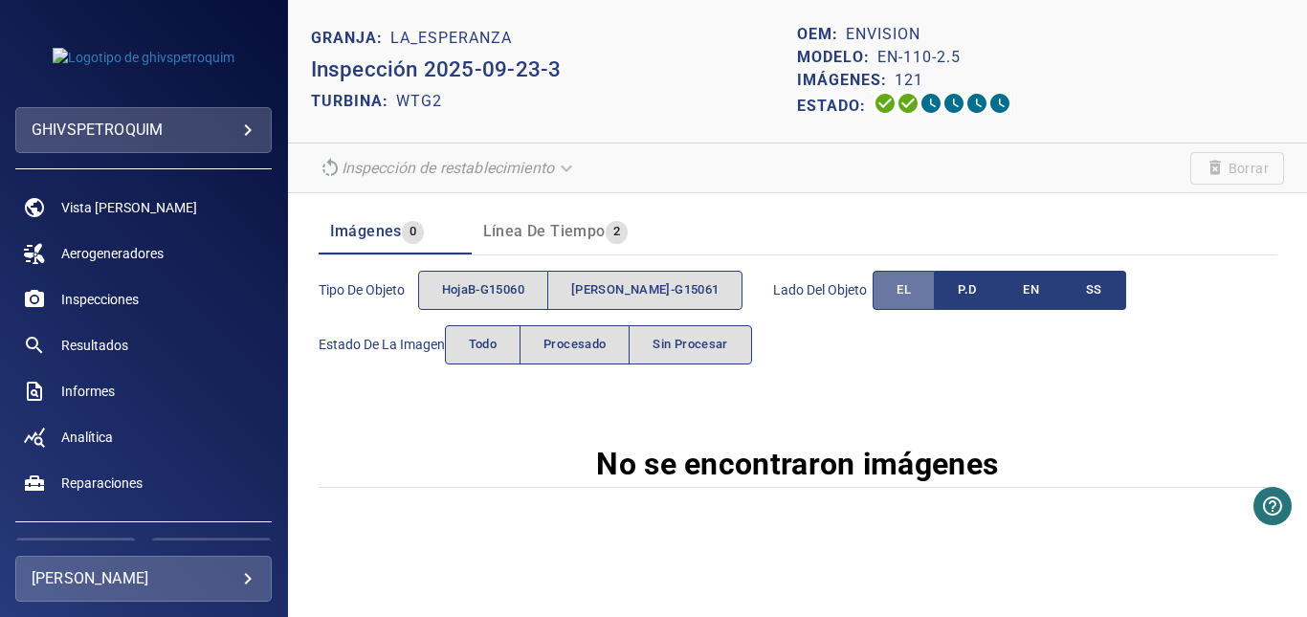
click at [888, 294] on button "EL" at bounding box center [904, 290] width 62 height 39
click at [934, 293] on button "P.D" at bounding box center [967, 290] width 66 height 39
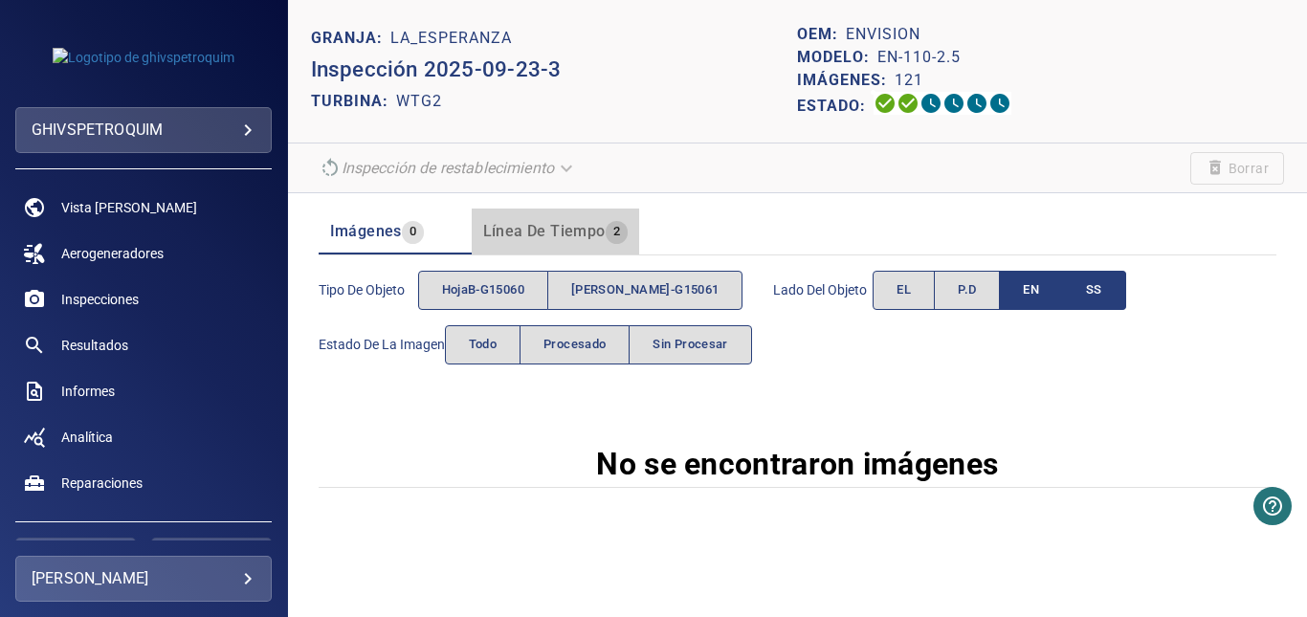
click at [579, 238] on span "Línea de tiempo" at bounding box center [544, 231] width 122 height 18
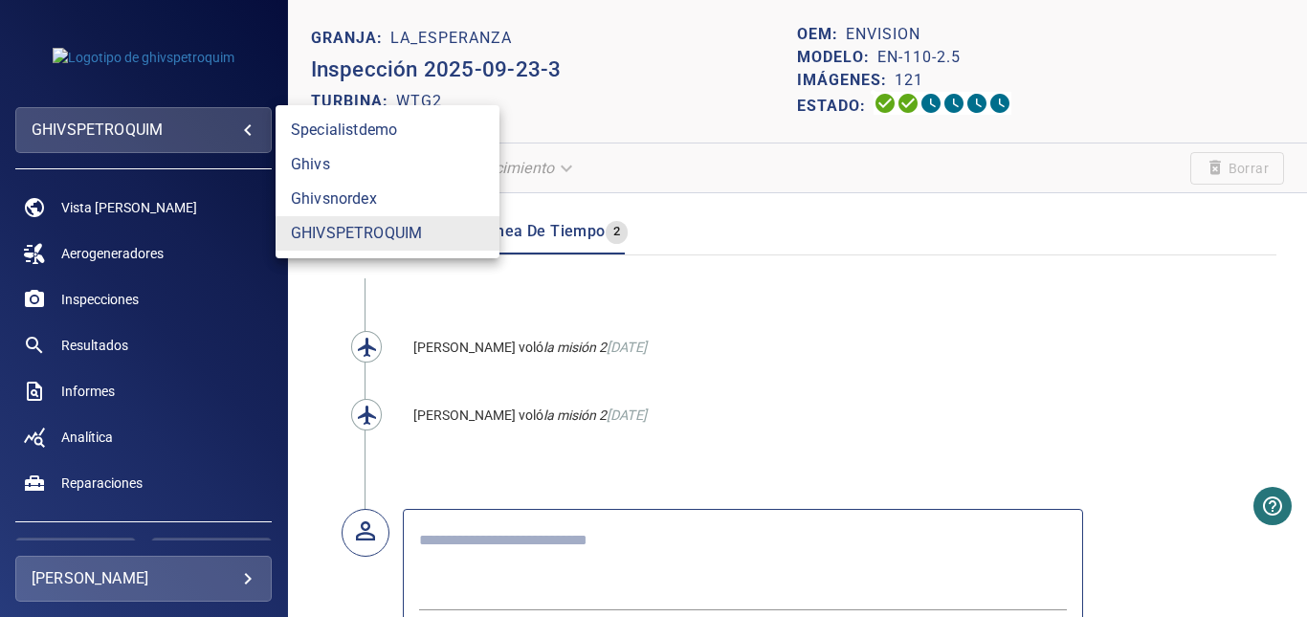
click at [226, 133] on body "**********" at bounding box center [653, 308] width 1307 height 617
click at [373, 226] on font "GHIVSPETROQUIM" at bounding box center [356, 233] width 131 height 23
